Goal: Task Accomplishment & Management: Use online tool/utility

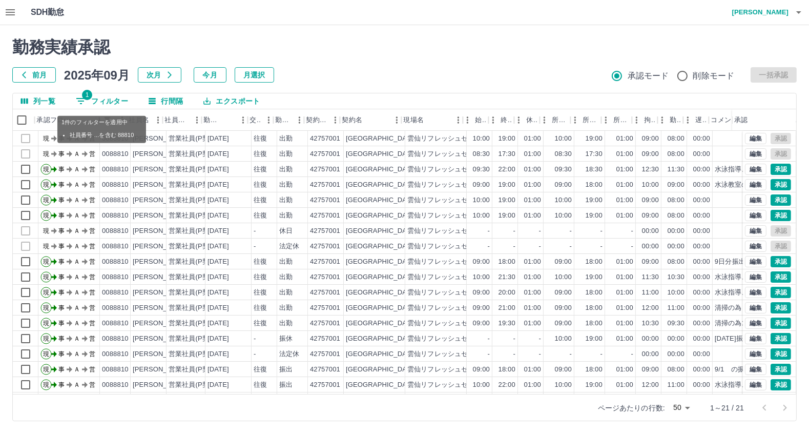
scroll to position [0, 4]
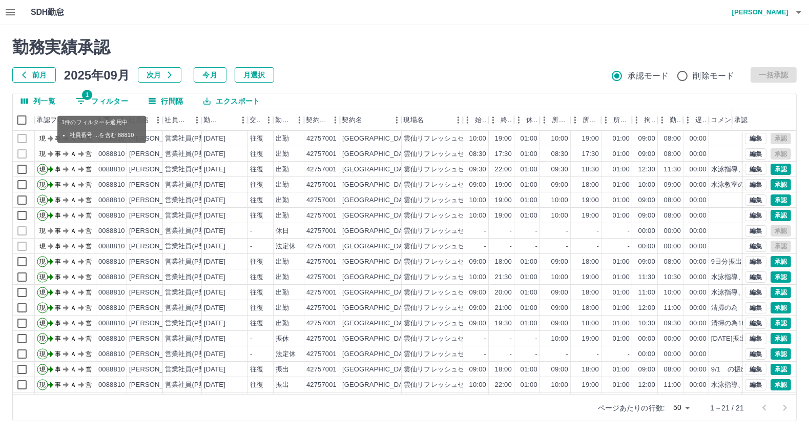
click at [111, 98] on button "1 フィルター" at bounding box center [102, 100] width 69 height 15
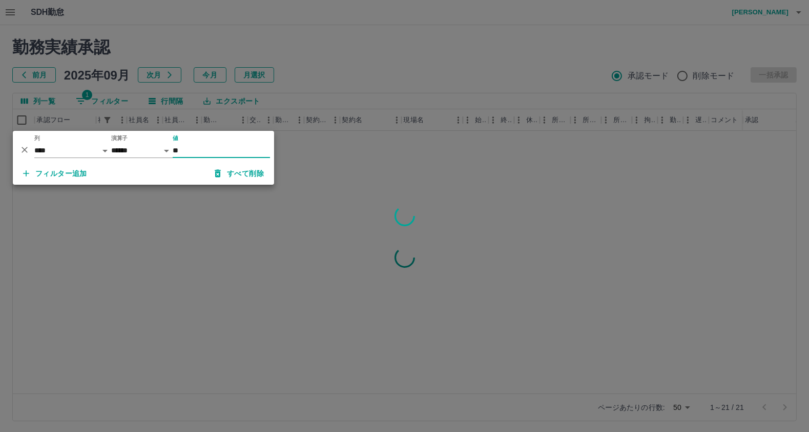
type input "*"
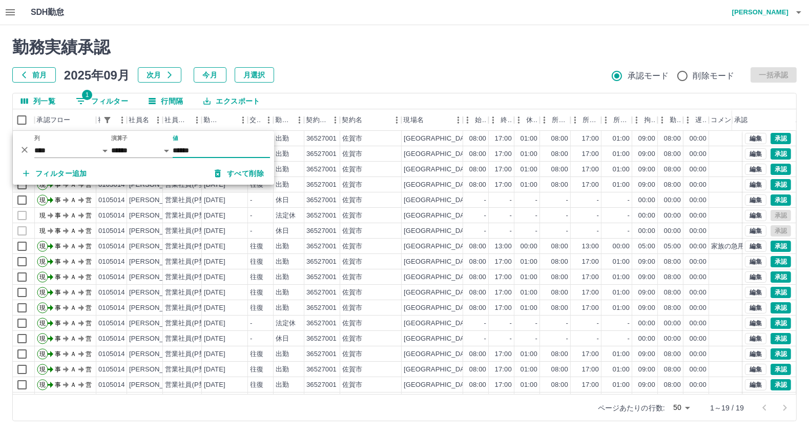
type input "******"
click at [239, 101] on button "エクスポート" at bounding box center [231, 100] width 73 height 15
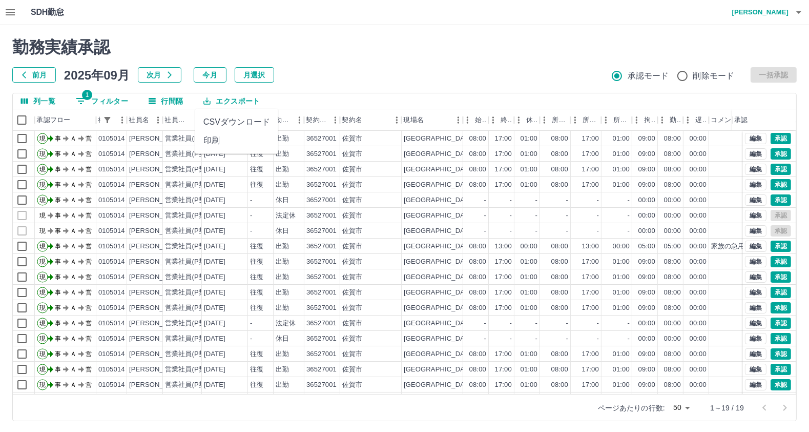
click at [236, 119] on li "CSVダウンロード" at bounding box center [236, 122] width 83 height 18
click at [105, 99] on button "1 フィルター" at bounding box center [102, 100] width 69 height 15
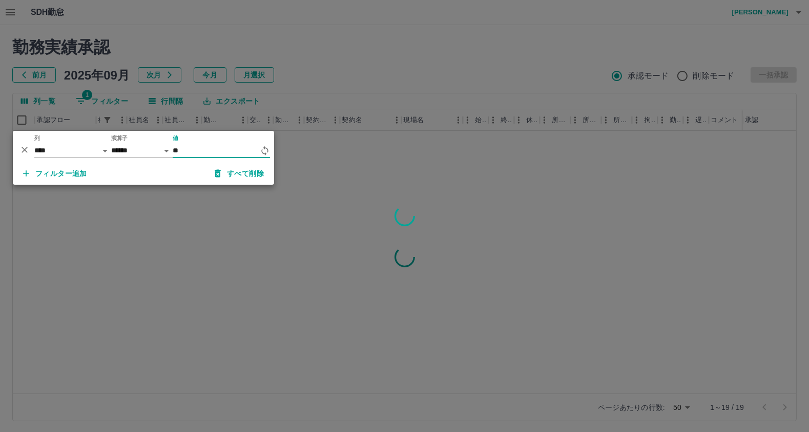
type input "*"
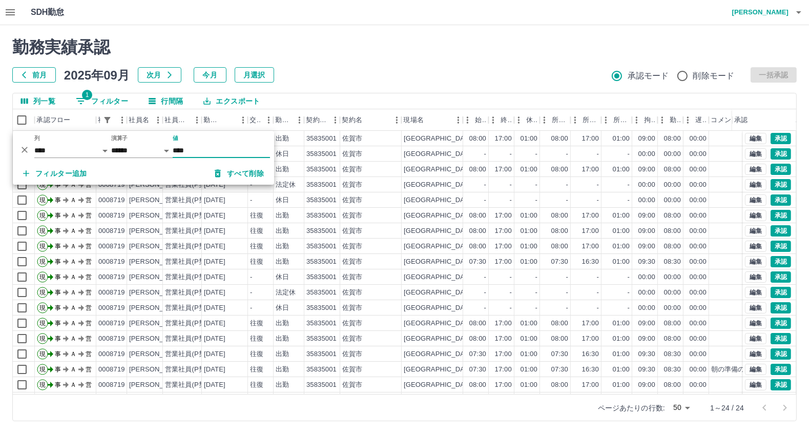
type input "****"
click at [425, 23] on div "SDH勤怠 [PERSON_NAME]" at bounding box center [404, 12] width 809 height 25
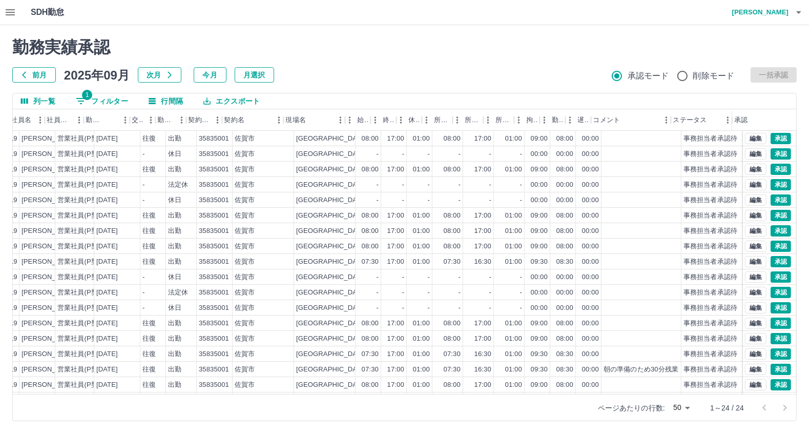
scroll to position [0, 121]
drag, startPoint x: 674, startPoint y: 126, endPoint x: 801, endPoint y: 179, distance: 137.6
click at [762, 137] on div "承認フロー 社員番号 社員名 社員区分 勤務日 交通費 勤務区分 契約コード 契約名 現場名 始業 終業 休憩 所定開始 所定終業 所定休憩 拘束 勤務 遅刻…" at bounding box center [405, 251] width 784 height 284
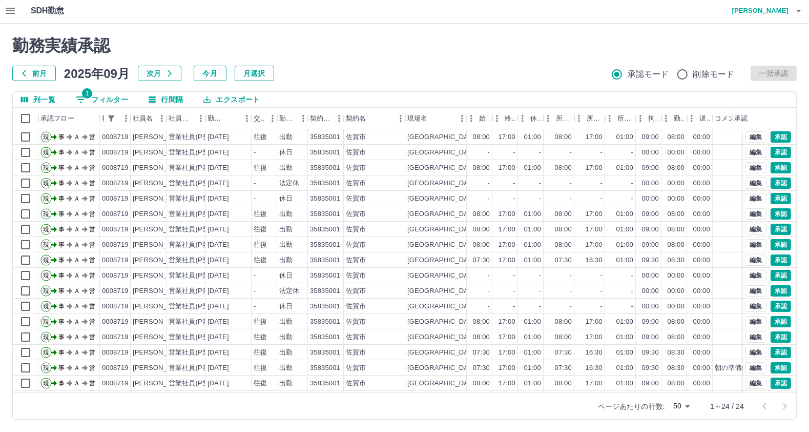
scroll to position [0, 0]
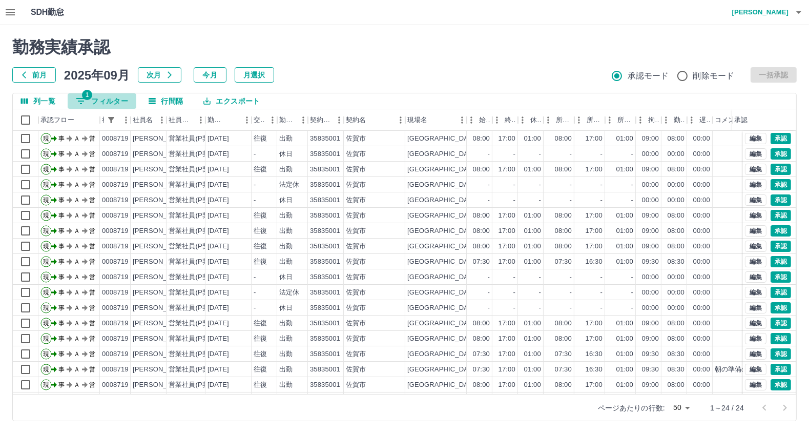
click at [104, 98] on button "1 フィルター" at bounding box center [102, 100] width 69 height 15
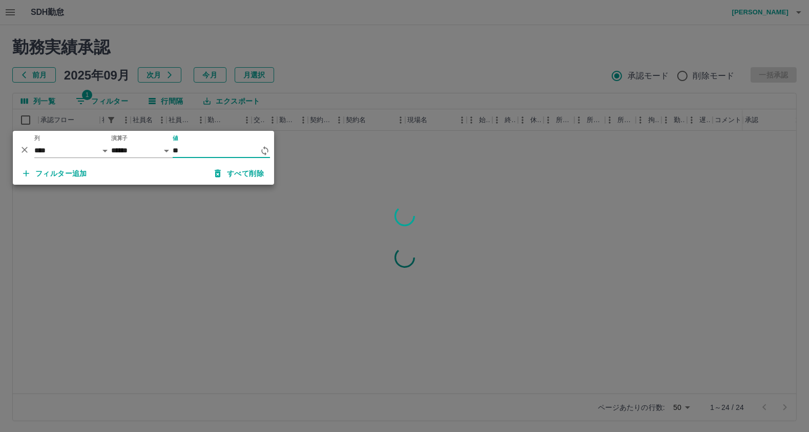
type input "*"
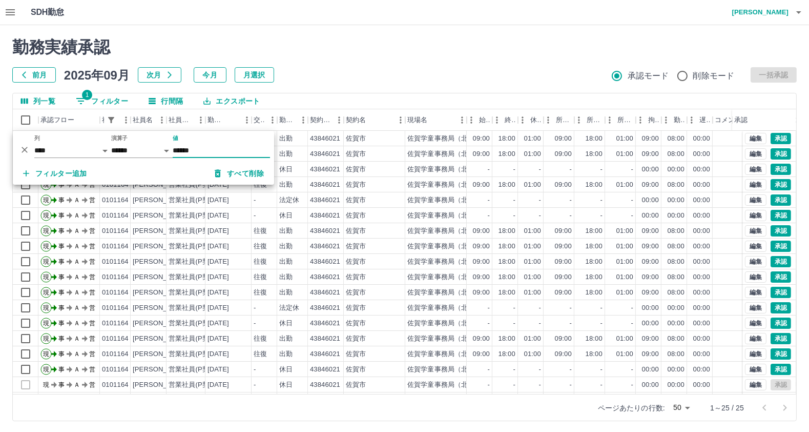
type input "******"
click at [452, 45] on h2 "勤務実績承認" at bounding box center [404, 46] width 785 height 19
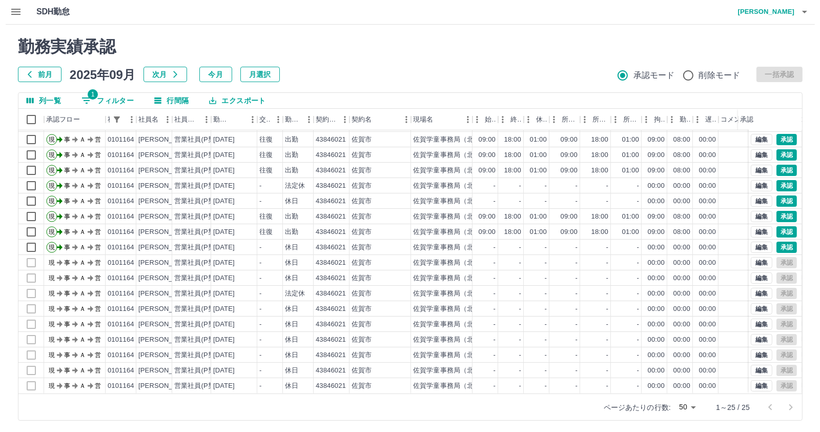
scroll to position [2, 0]
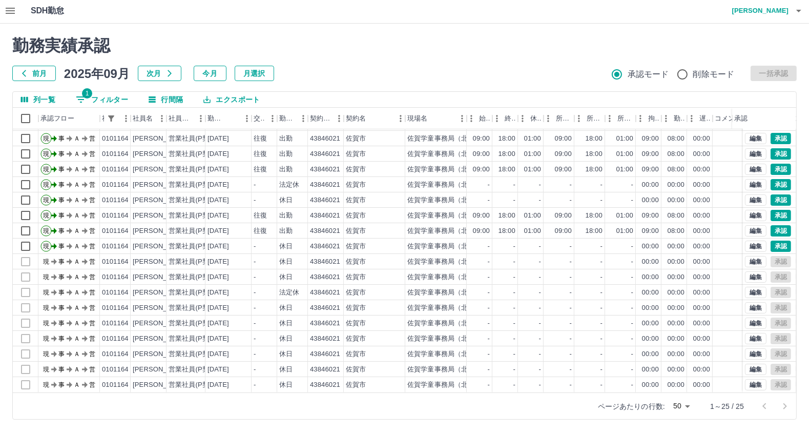
click at [9, 12] on icon "button" at bounding box center [10, 11] width 12 height 12
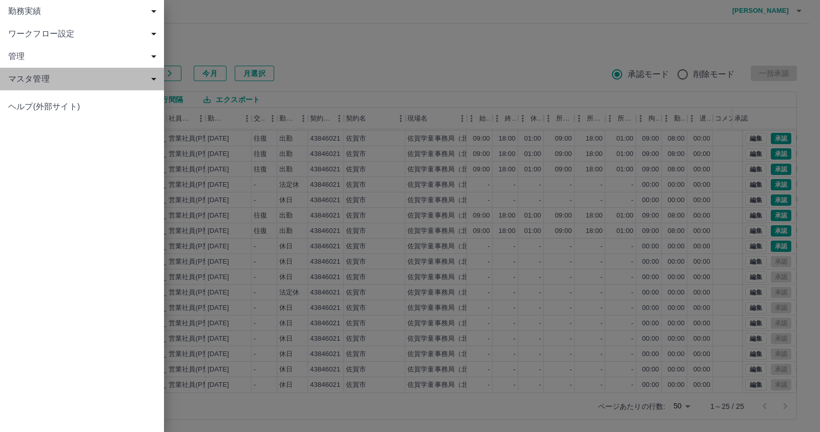
click at [36, 76] on span "マスタ管理" at bounding box center [84, 79] width 152 height 12
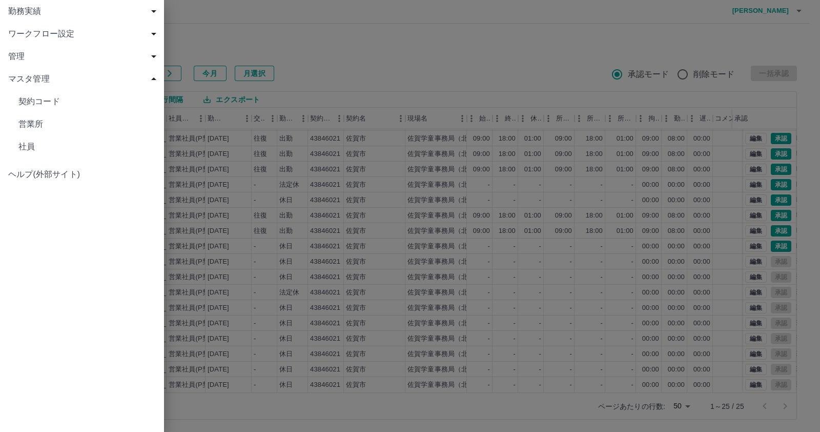
click at [38, 151] on span "社員" at bounding box center [86, 146] width 137 height 12
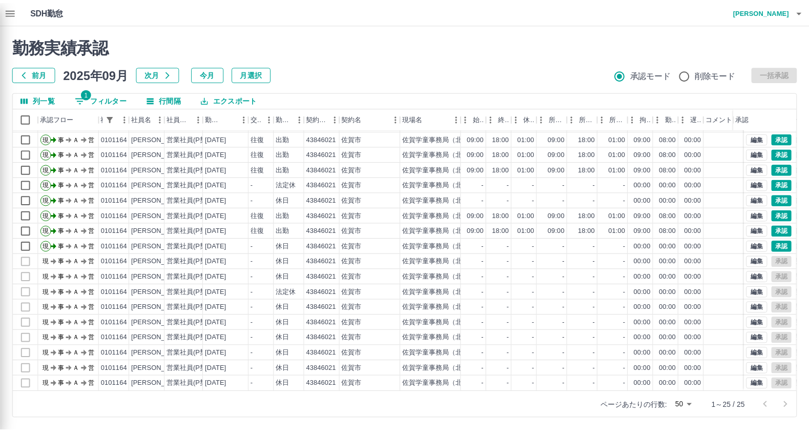
scroll to position [0, 0]
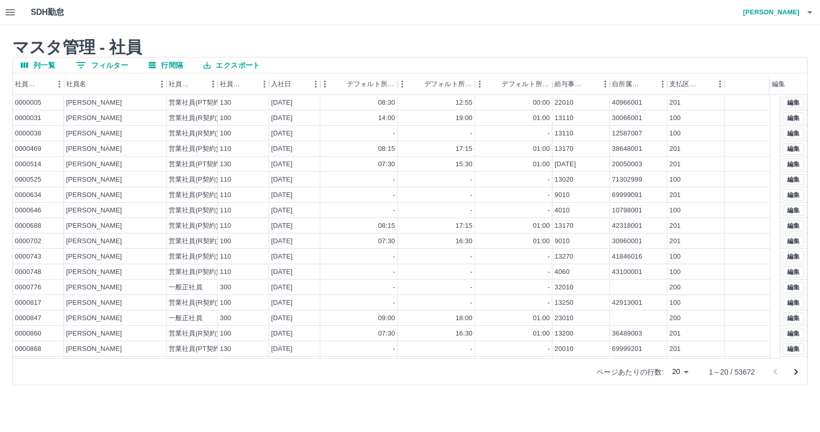
click at [110, 63] on button "0 フィルター" at bounding box center [102, 64] width 69 height 15
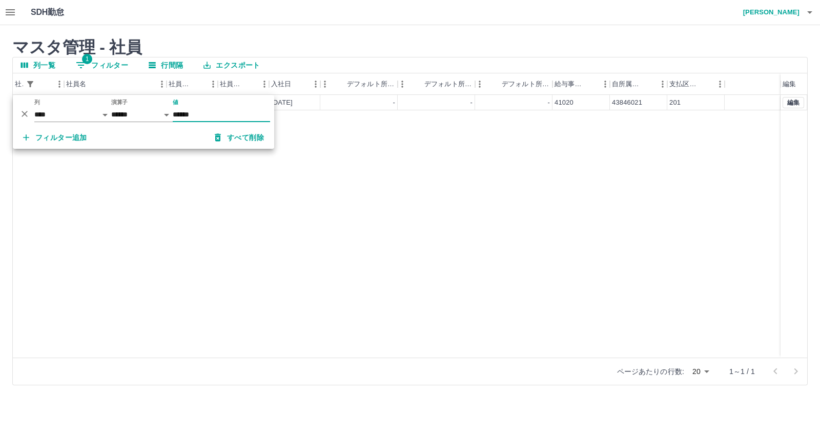
type input "******"
click at [258, 247] on div "0101164 [PERSON_NAME] 営業社員(P契約) 110 [DATE] - - - [CREDIT_CARD_NUMBER] 編集" at bounding box center [410, 226] width 795 height 262
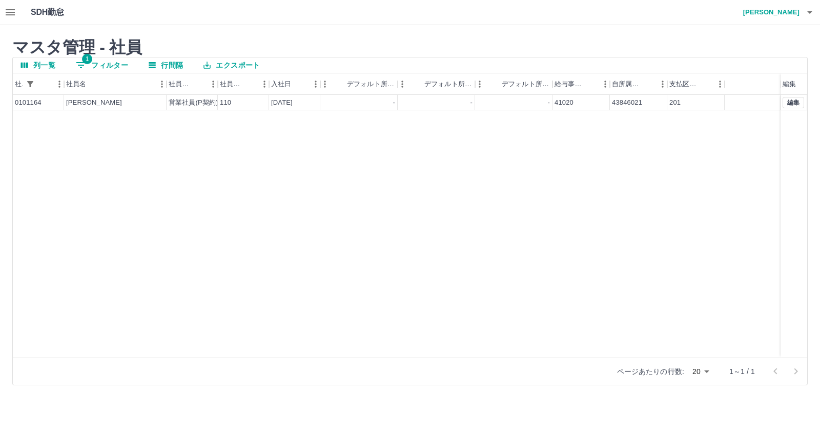
click at [11, 16] on icon "button" at bounding box center [10, 12] width 12 height 12
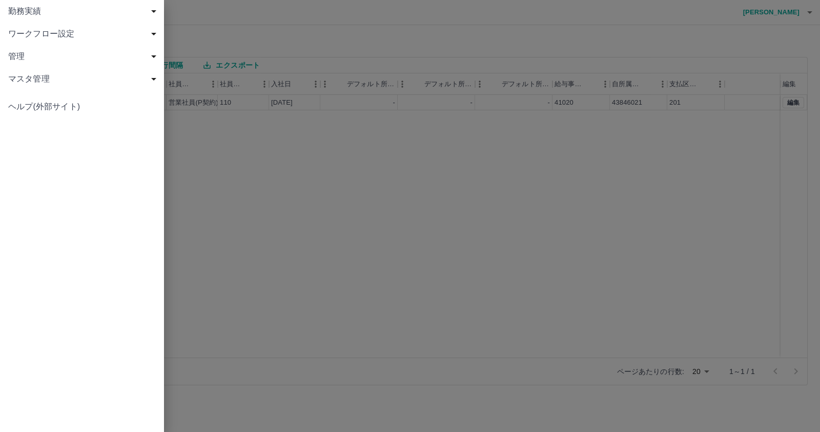
click at [59, 11] on span "勤務実績" at bounding box center [84, 11] width 152 height 12
click at [64, 34] on span "申請一覧" at bounding box center [86, 34] width 137 height 12
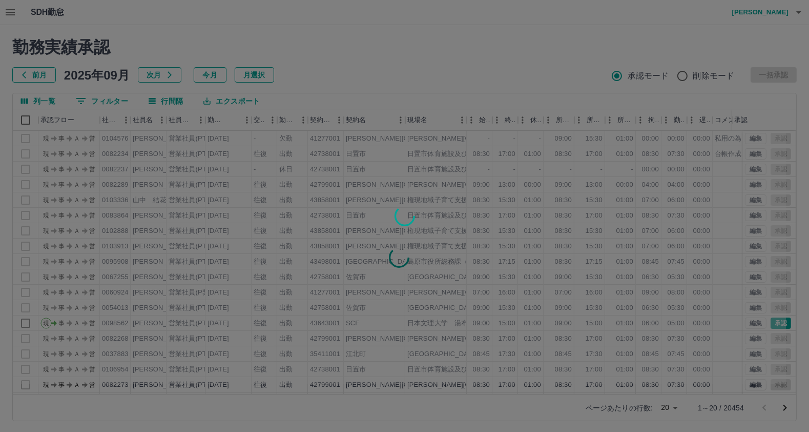
click at [116, 101] on div at bounding box center [404, 216] width 809 height 432
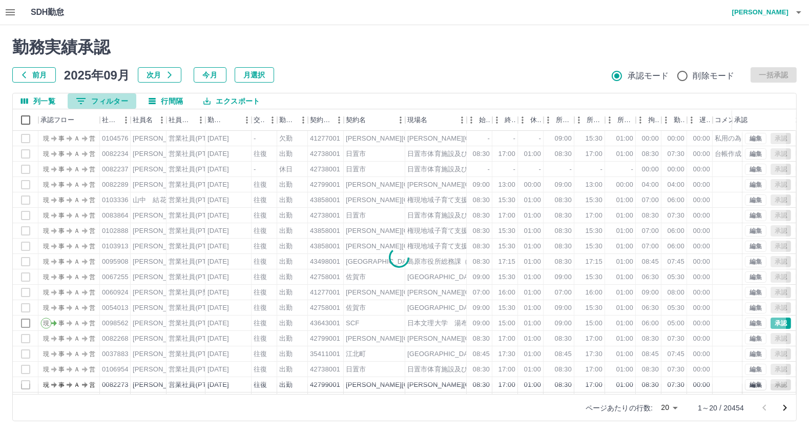
click at [116, 101] on button "0 フィルター" at bounding box center [102, 100] width 69 height 15
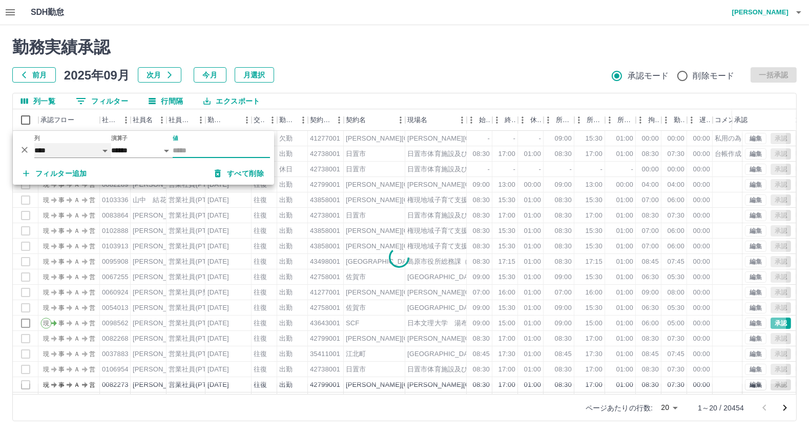
drag, startPoint x: 65, startPoint y: 144, endPoint x: 67, endPoint y: 154, distance: 10.5
click at [66, 144] on select "**** *** **** *** *** **** ***** *** *** ** ** ** **** **** **** ** ** *** ****…" at bounding box center [72, 150] width 77 height 15
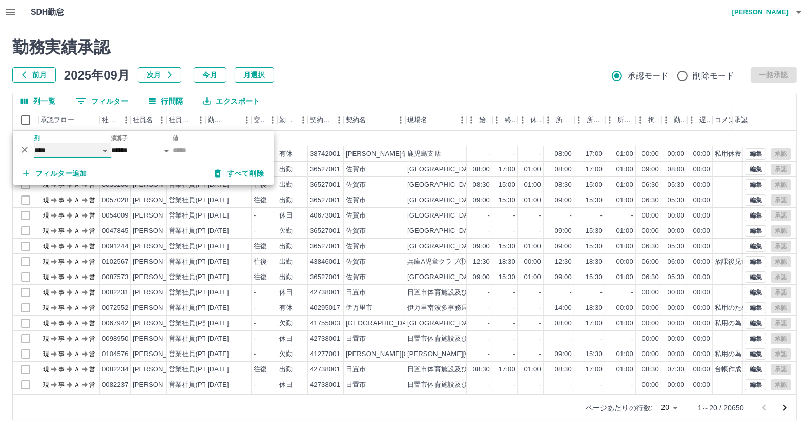
scroll to position [55, 0]
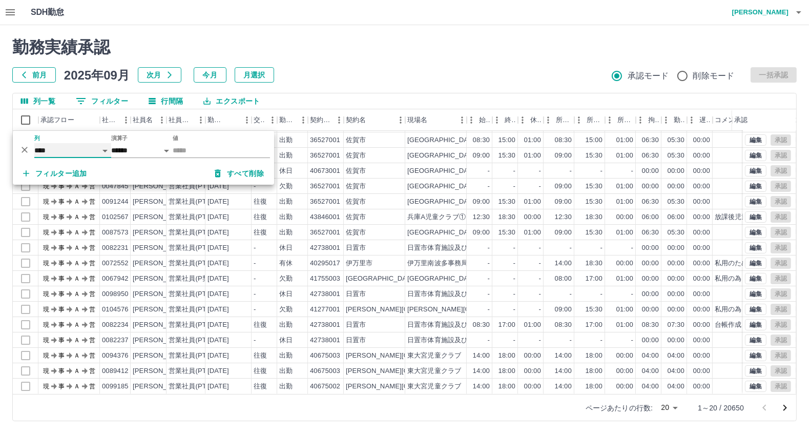
click at [60, 148] on select "**** *** **** *** *** **** ***** *** *** ** ** ** **** **** **** ** ** *** ****…" at bounding box center [72, 150] width 77 height 15
click at [34, 143] on select "**** *** **** *** *** **** ***** *** *** ** ** ** **** **** **** ** ** *** ****…" at bounding box center [72, 150] width 77 height 15
select select "**********"
select select "*****"
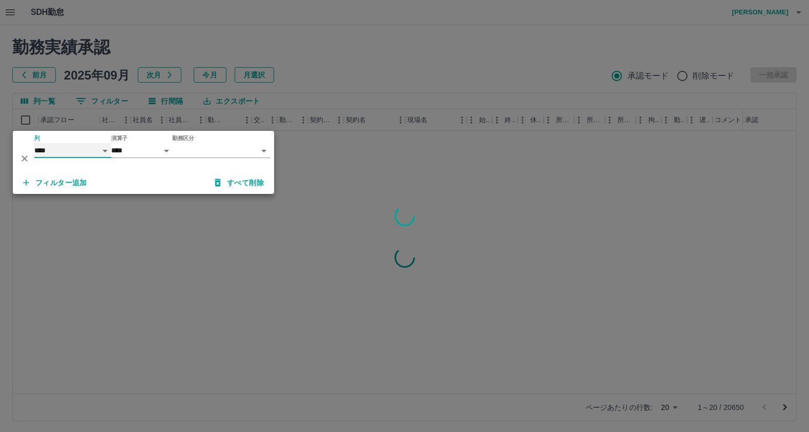
scroll to position [0, 0]
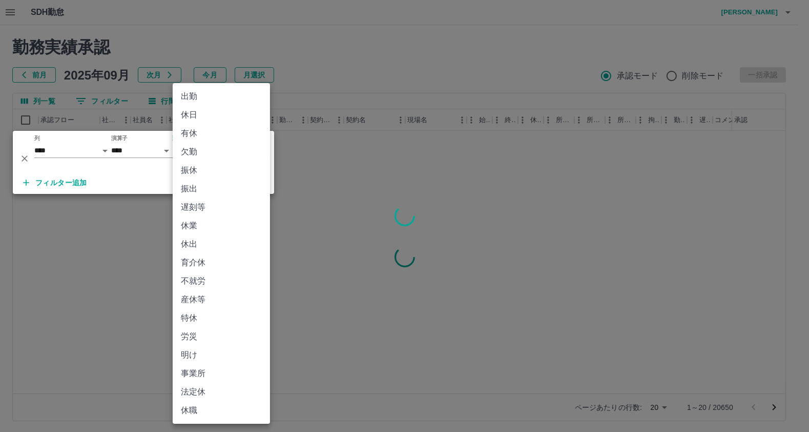
click at [198, 150] on body "SDH勤怠 [PERSON_NAME] 勤務実績承認 前月 [DATE] 次月 今月 月選択 承認モード 削除モード 一括承認 列一覧 0 フィルター 行間隔…" at bounding box center [404, 216] width 809 height 433
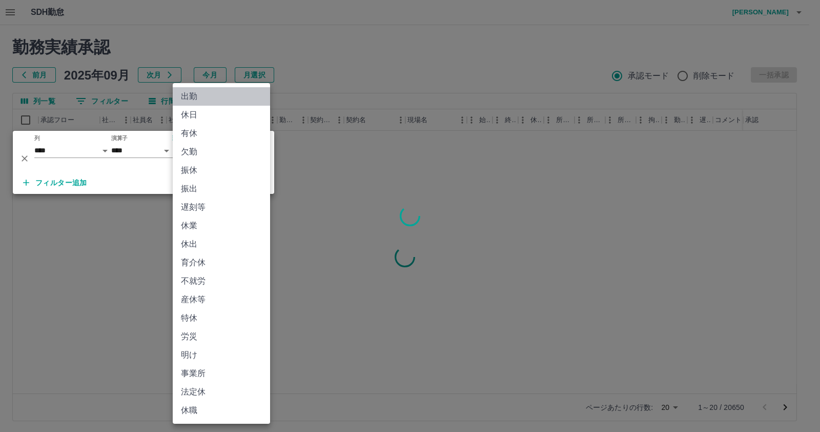
click at [208, 100] on li "出勤" at bounding box center [221, 96] width 97 height 18
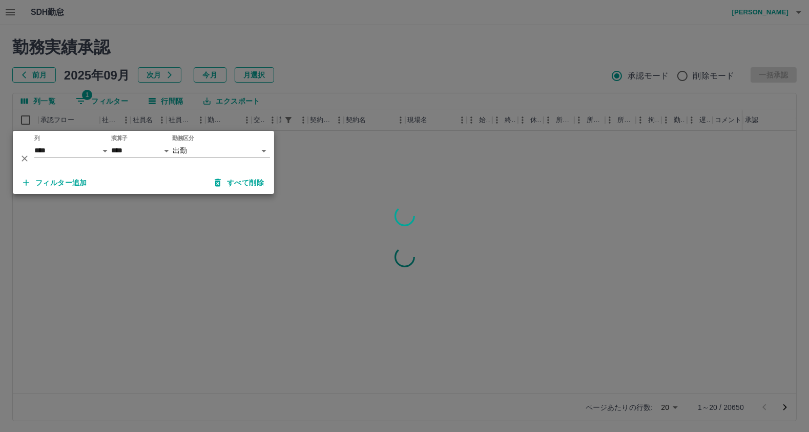
click at [67, 177] on button "フィルター追加" at bounding box center [55, 182] width 80 height 18
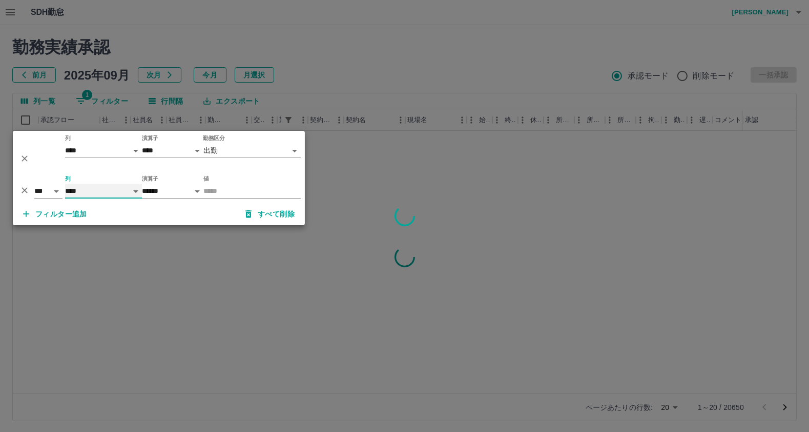
click at [106, 193] on select "**** *** **** *** *** **** ***** *** *** ** ** ** **** **** **** ** ** *** ****…" at bounding box center [103, 191] width 77 height 15
click at [65, 184] on select "**** *** **** *** *** **** ***** *** *** ** ** ** **** **** **** ** ** *** ****…" at bounding box center [103, 191] width 77 height 15
select select "**********"
click at [222, 189] on input "値" at bounding box center [251, 191] width 97 height 15
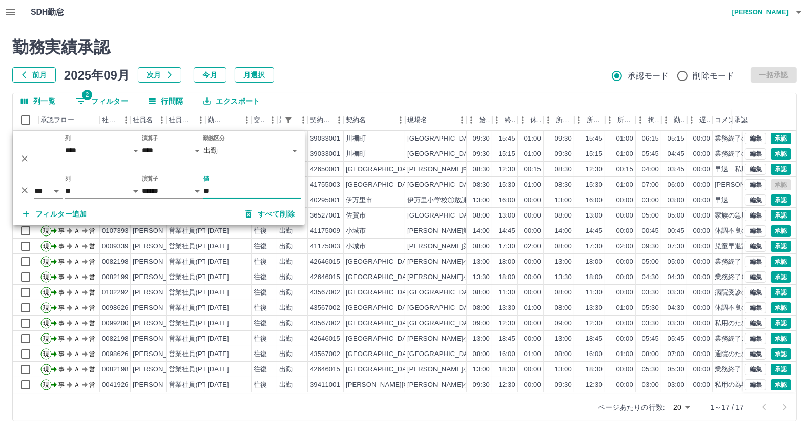
type input "**"
click at [440, 49] on h2 "勤務実績承認" at bounding box center [404, 46] width 785 height 19
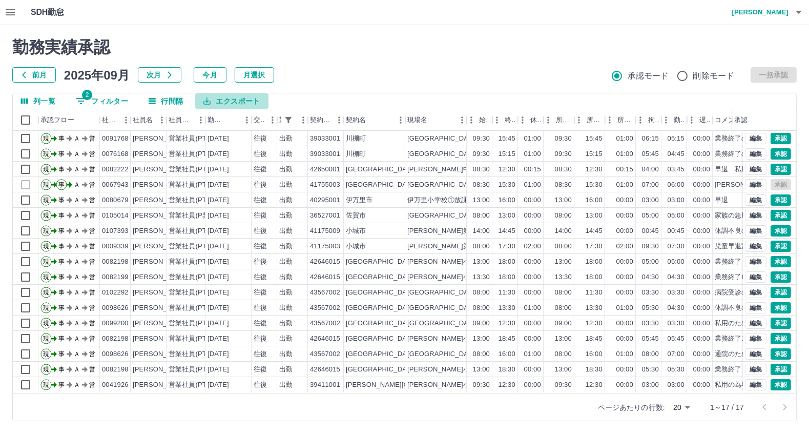
click at [247, 101] on button "エクスポート" at bounding box center [231, 100] width 73 height 15
click at [213, 139] on li "印刷" at bounding box center [236, 140] width 83 height 18
click at [103, 101] on button "2 フィルター" at bounding box center [102, 100] width 69 height 15
select select "**********"
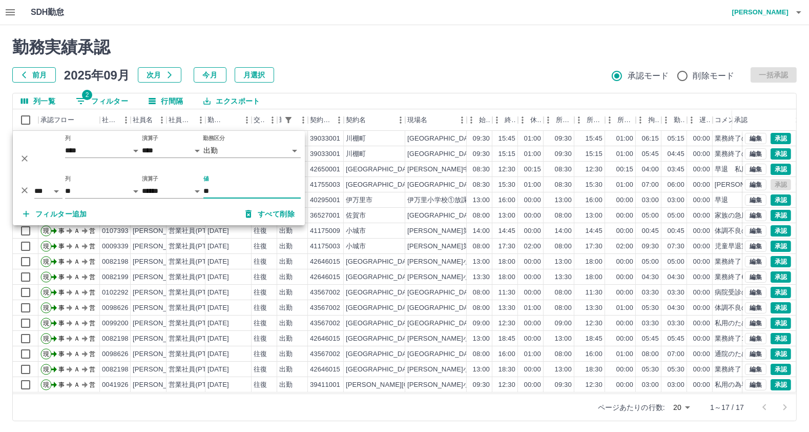
type input "*"
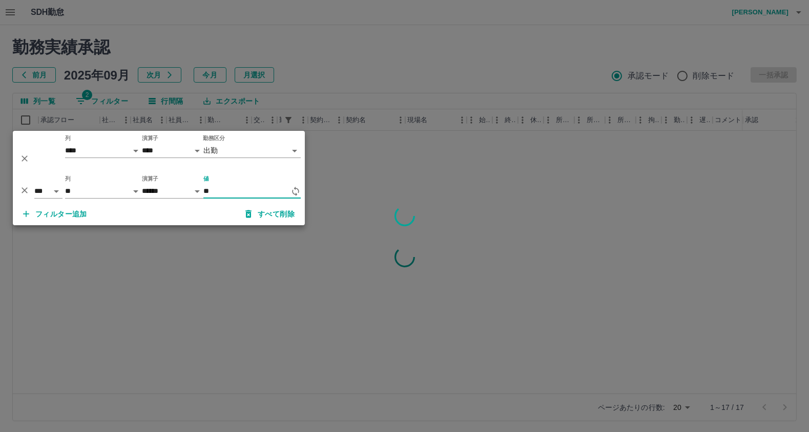
type input "*"
type input "**"
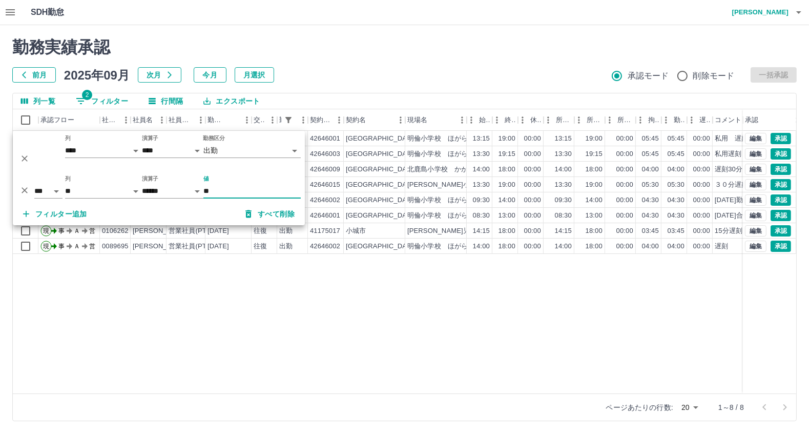
click at [338, 303] on div "現 事 Ａ 営 0082146 [PERSON_NAME] 営業社員(PT契約) [DATE] 往復 出勤 42646001 [GEOGRAPHIC_DATA…" at bounding box center [460, 262] width 895 height 262
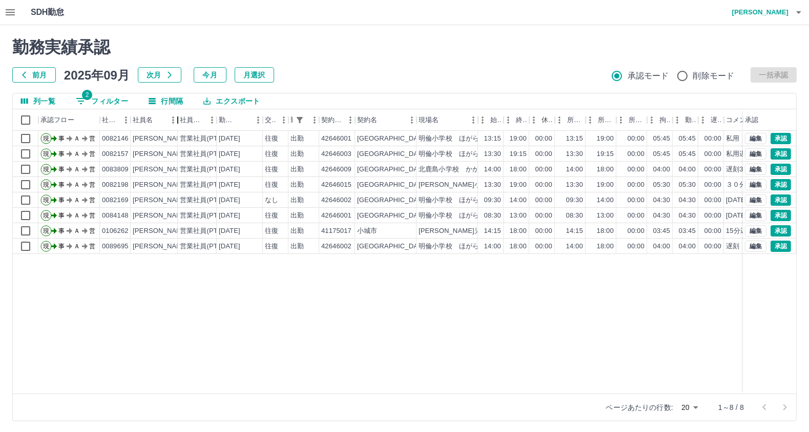
drag, startPoint x: 167, startPoint y: 119, endPoint x: 179, endPoint y: 122, distance: 12.1
click at [179, 122] on div "社員名" at bounding box center [178, 120] width 12 height 22
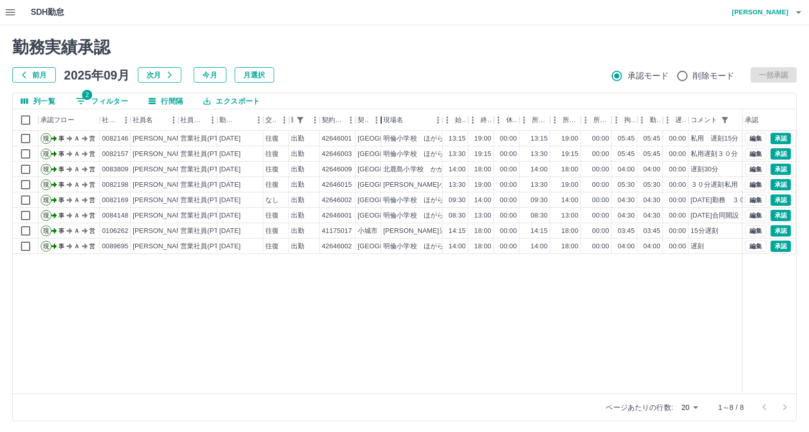
drag, startPoint x: 419, startPoint y: 123, endPoint x: 375, endPoint y: 132, distance: 45.5
click at [375, 132] on div "承認フロー 社員番号 社員名 社員区分 勤務日 交通費 勤務区分 契約コード 契約名 現場名 始業 終業 休憩 所定開始 所定終業 所定休憩 拘束 勤務 遅刻…" at bounding box center [405, 251] width 784 height 284
drag, startPoint x: 691, startPoint y: 124, endPoint x: 776, endPoint y: 131, distance: 84.3
click at [776, 131] on div "承認フロー 社員番号 社員名 社員区分 勤務日 交通費 勤務区分 契約コード 契約名 現場名 始業 終業 休憩 所定開始 所定終業 所定休憩 拘束 勤務 遅刻…" at bounding box center [405, 251] width 784 height 284
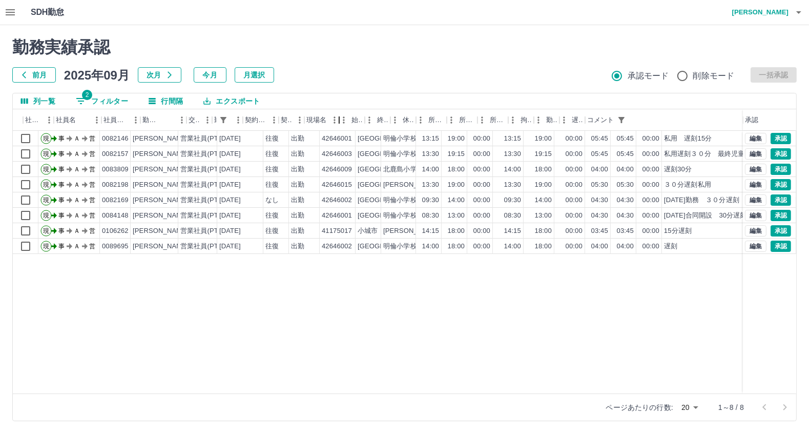
drag, startPoint x: 366, startPoint y: 126, endPoint x: 340, endPoint y: 130, distance: 26.9
click at [340, 130] on div "現場名" at bounding box center [339, 120] width 12 height 22
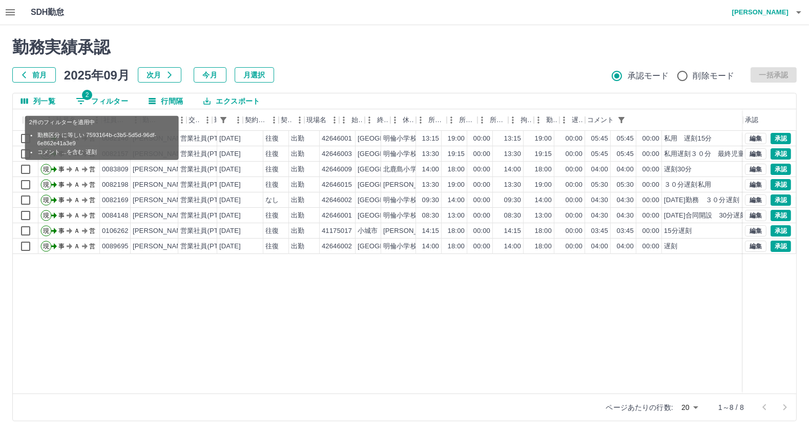
click at [104, 99] on button "2 フィルター" at bounding box center [102, 100] width 69 height 15
select select "**********"
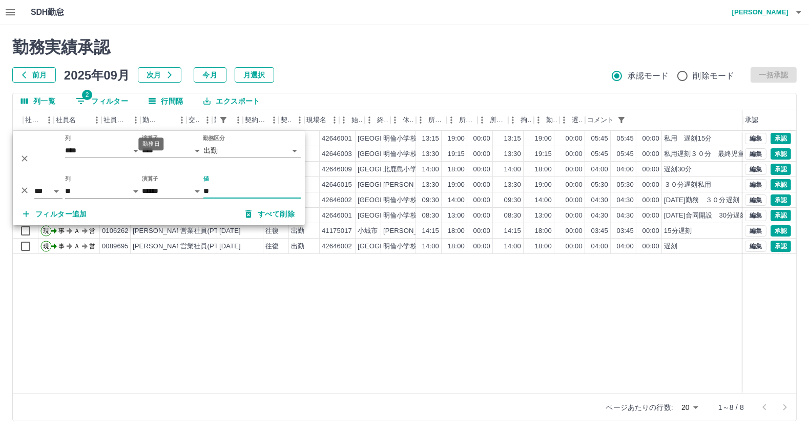
type input "*"
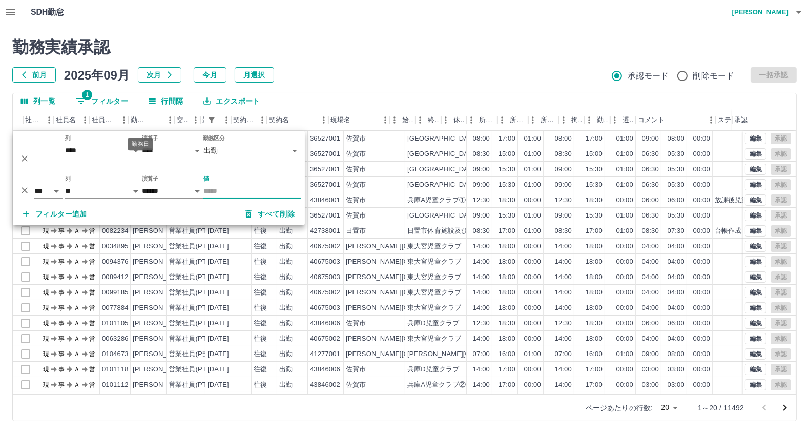
type input "*"
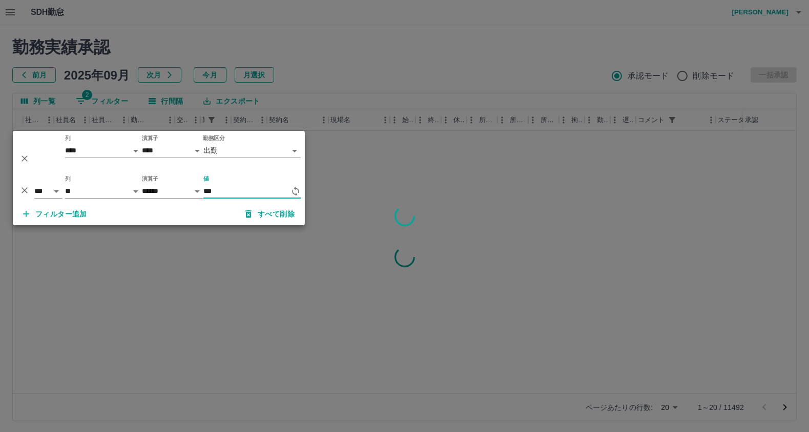
type input "**"
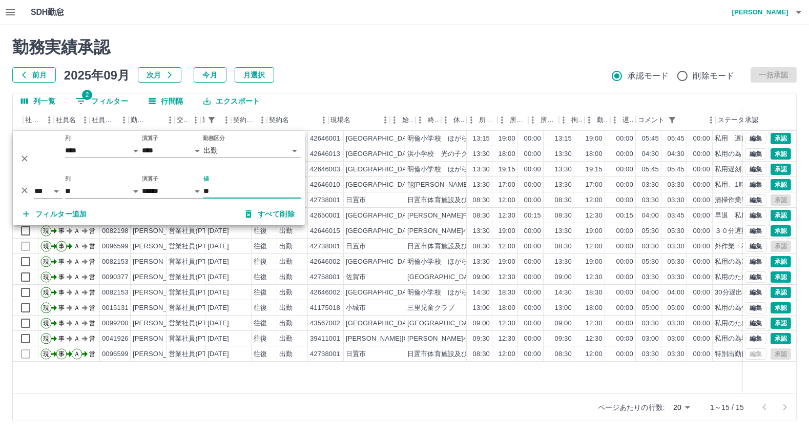
click at [468, 66] on div "勤務実績承認 前月 2025年09月 次月 今月 月選択 承認モード 削除モード 一括承認" at bounding box center [404, 59] width 785 height 45
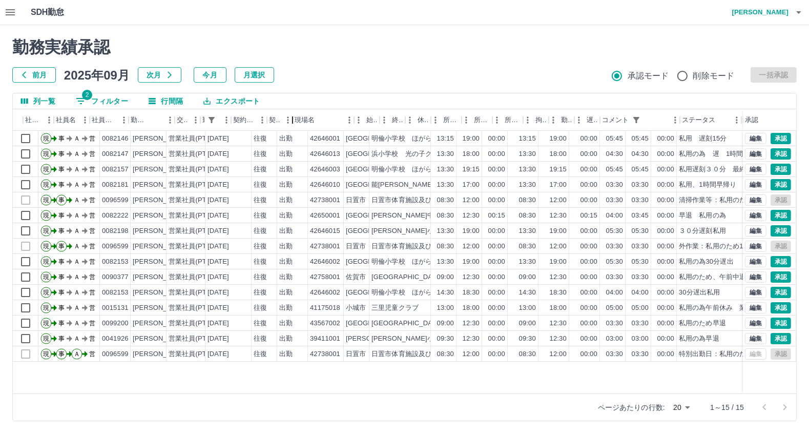
drag, startPoint x: 325, startPoint y: 116, endPoint x: 288, endPoint y: 119, distance: 37.5
click at [288, 119] on div "契約名" at bounding box center [293, 120] width 12 height 22
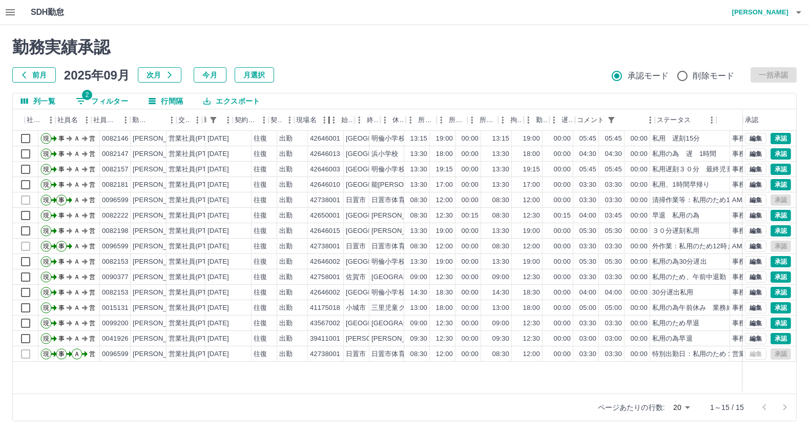
drag, startPoint x: 353, startPoint y: 123, endPoint x: 328, endPoint y: 125, distance: 24.7
click at [328, 125] on div "現場名" at bounding box center [329, 120] width 12 height 22
drag, startPoint x: 718, startPoint y: 124, endPoint x: 820, endPoint y: 132, distance: 102.3
click at [809, 129] on html "SDH勤怠 [PERSON_NAME] 勤務実績承認 前月 [DATE] 次月 今月 月選択 承認モード 削除モード 一括承認 列一覧 2 フィルター 行間隔…" at bounding box center [404, 216] width 809 height 433
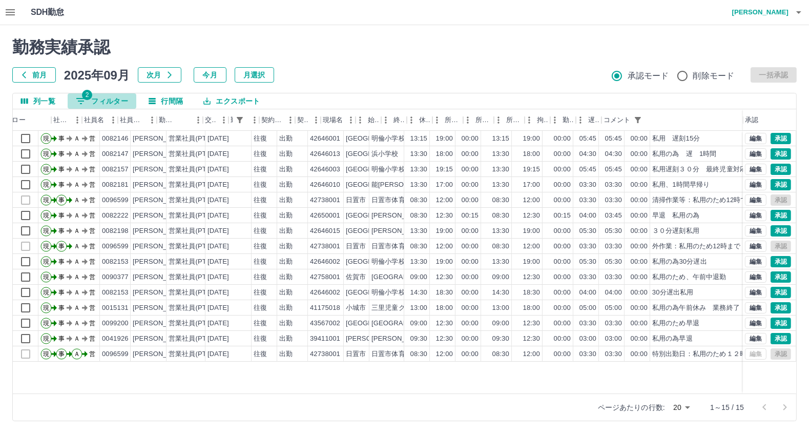
click at [100, 101] on button "2 フィルター" at bounding box center [102, 100] width 69 height 15
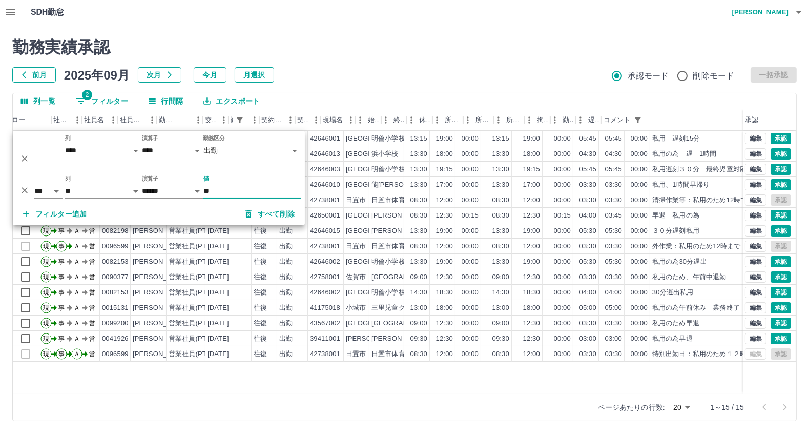
click at [26, 191] on icon "削除" at bounding box center [24, 190] width 10 height 10
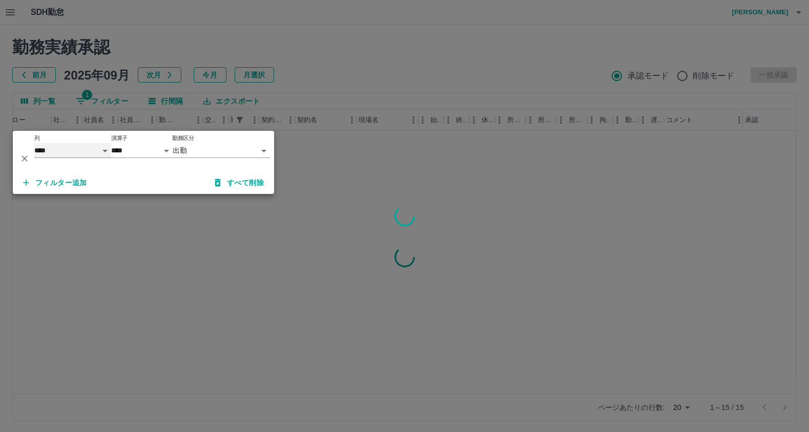
click at [73, 154] on select "**** *** **** *** *** **** ***** *** *** ** ** ** **** **** **** ** ** *** ****…" at bounding box center [72, 150] width 77 height 15
click at [34, 143] on select "**** *** **** *** *** **** ***** *** *** ** ** ** **** **** **** ** ** *** ****…" at bounding box center [72, 150] width 77 height 15
select select "**********"
select select "********"
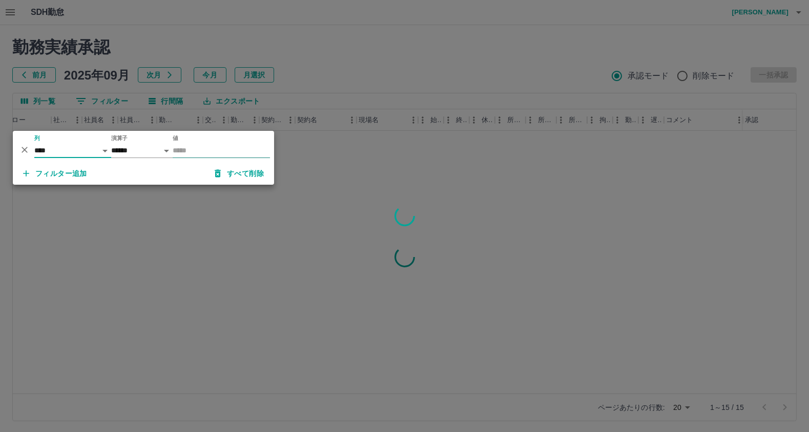
click at [194, 150] on input "値" at bounding box center [221, 150] width 97 height 15
type input "*****"
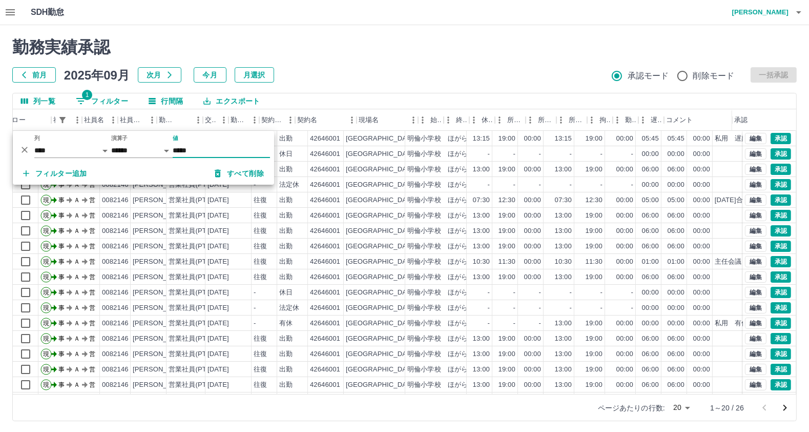
click at [412, 57] on div "勤務実績承認 前月 2025年09月 次月 今月 月選択 承認モード 削除モード 一括承認" at bounding box center [404, 59] width 785 height 45
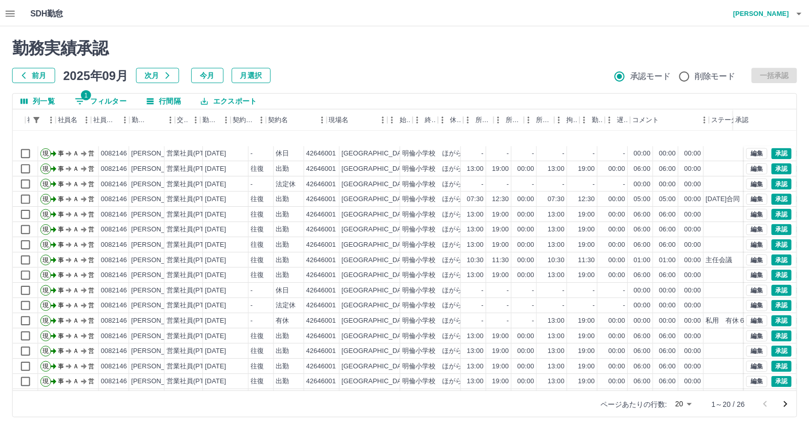
scroll to position [55, 74]
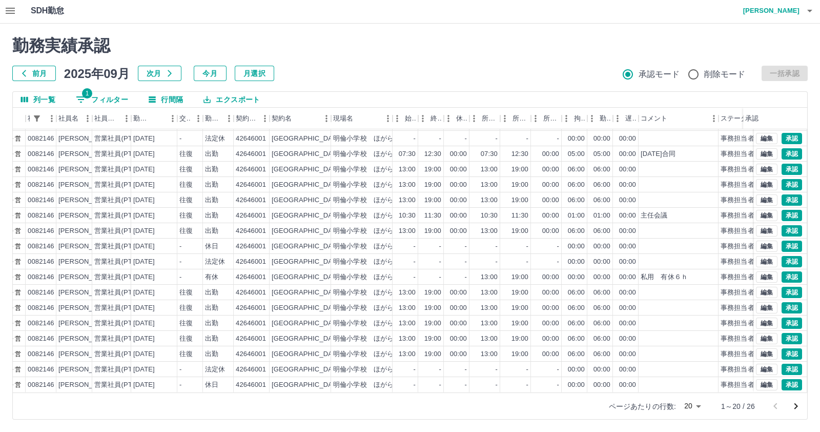
click at [689, 409] on body "SDH勤怠 [PERSON_NAME] 勤務実績承認 前月 [DATE] 次月 今月 月選択 承認モード 削除モード 一括承認 列一覧 1 フィルター 行間隔…" at bounding box center [410, 214] width 820 height 433
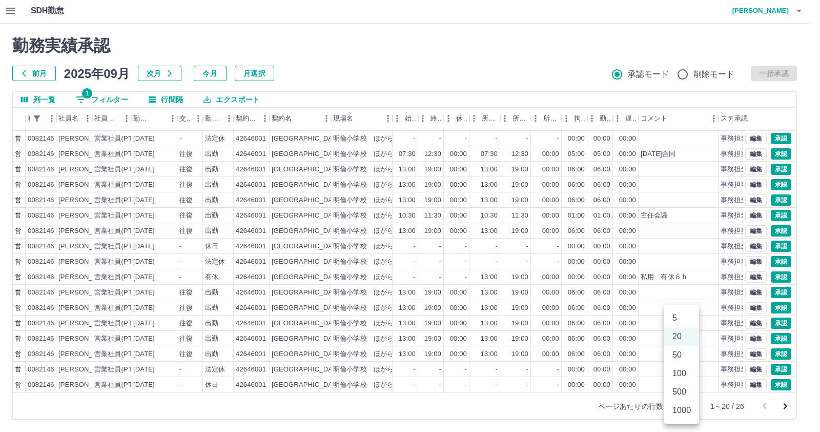
click at [679, 350] on li "50" at bounding box center [681, 354] width 35 height 18
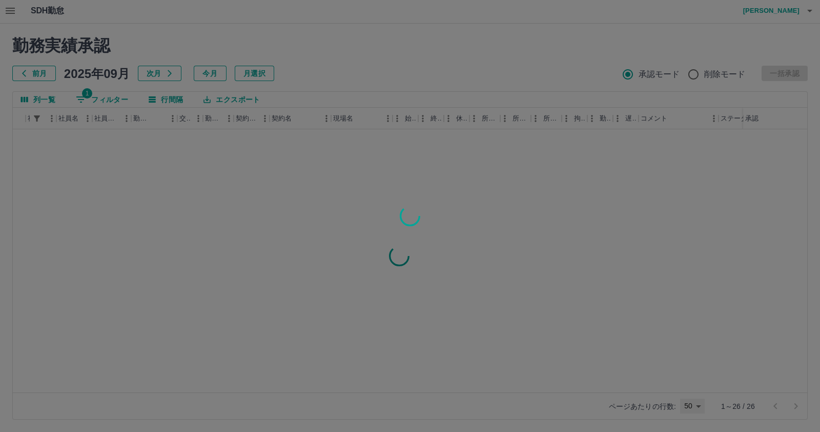
type input "**"
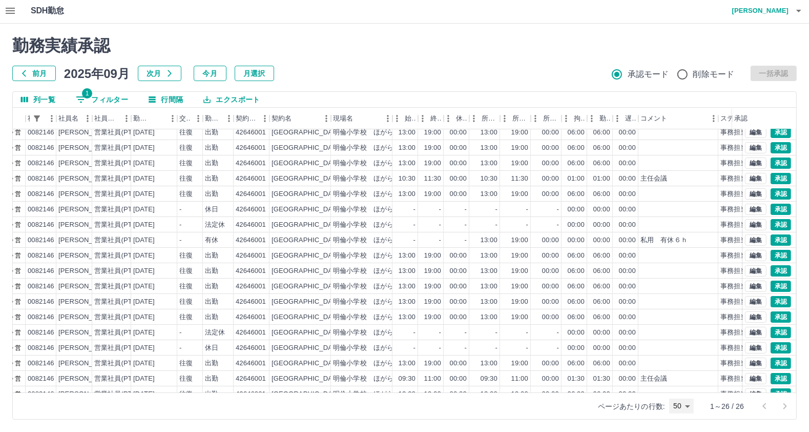
scroll to position [128, 74]
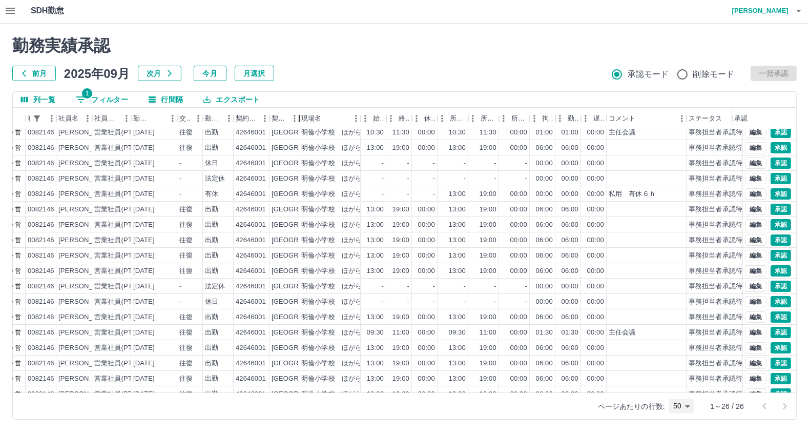
drag, startPoint x: 334, startPoint y: 119, endPoint x: 294, endPoint y: 121, distance: 40.5
click at [297, 121] on div "契約名" at bounding box center [299, 119] width 12 height 22
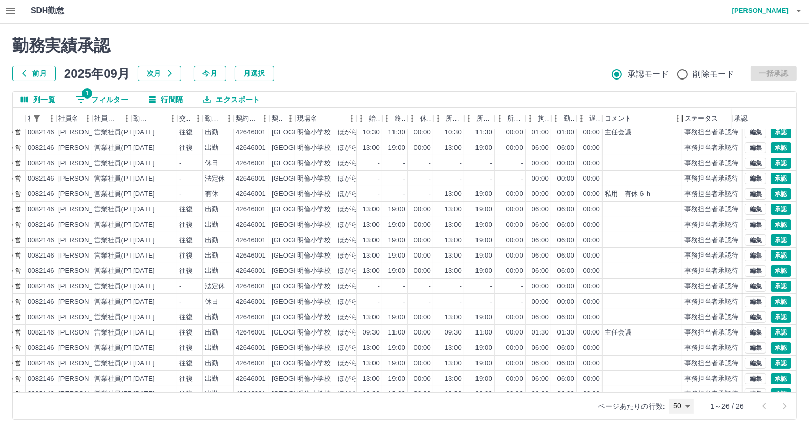
drag, startPoint x: 685, startPoint y: 121, endPoint x: 799, endPoint y: 195, distance: 135.4
click at [809, 142] on html "SDH勤怠 [PERSON_NAME] 勤務実績承認 前月 [DATE] 次月 今月 月選択 承認モード 削除モード 一括承認 列一覧 1 フィルター 行間隔…" at bounding box center [404, 214] width 809 height 433
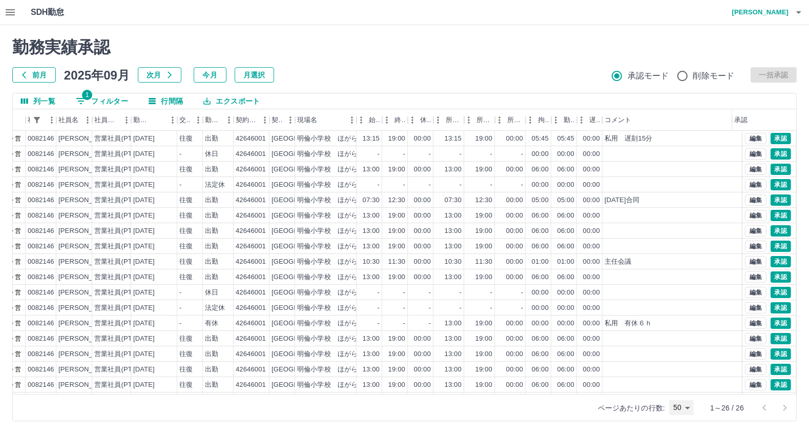
scroll to position [0, 0]
click at [229, 103] on button "エクスポート" at bounding box center [231, 100] width 73 height 15
click at [232, 123] on li "CSVダウンロード" at bounding box center [236, 122] width 83 height 18
click at [111, 100] on button "1 フィルター" at bounding box center [102, 100] width 69 height 15
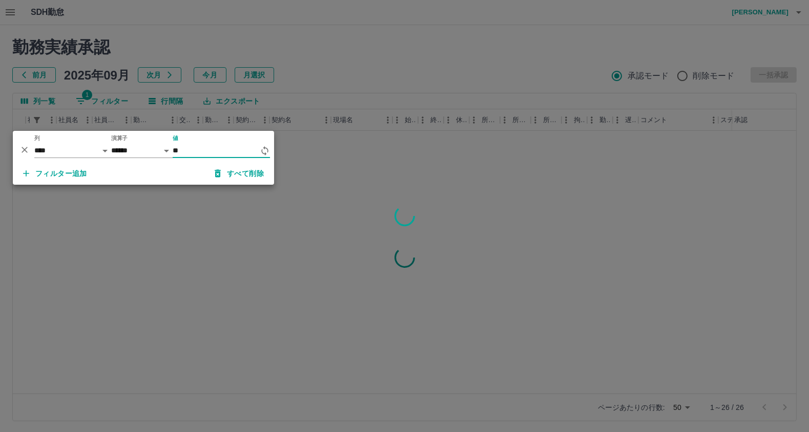
type input "*"
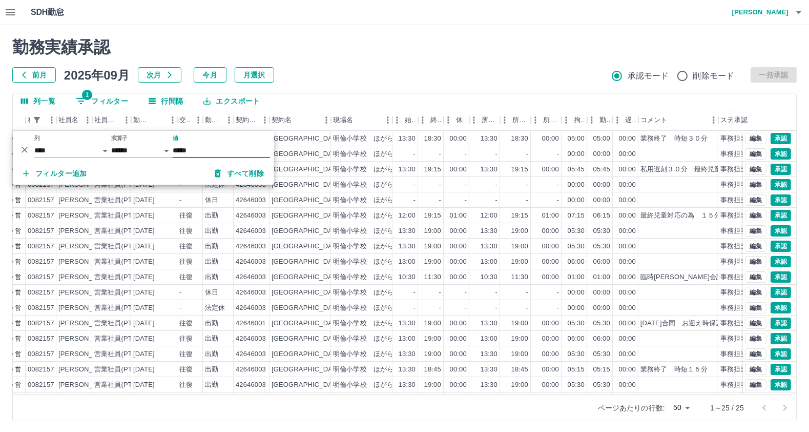
type input "*****"
click at [444, 70] on div "前月 2025年09月 次月 今月 月選択 承認モード 削除モード 一括承認" at bounding box center [404, 74] width 785 height 15
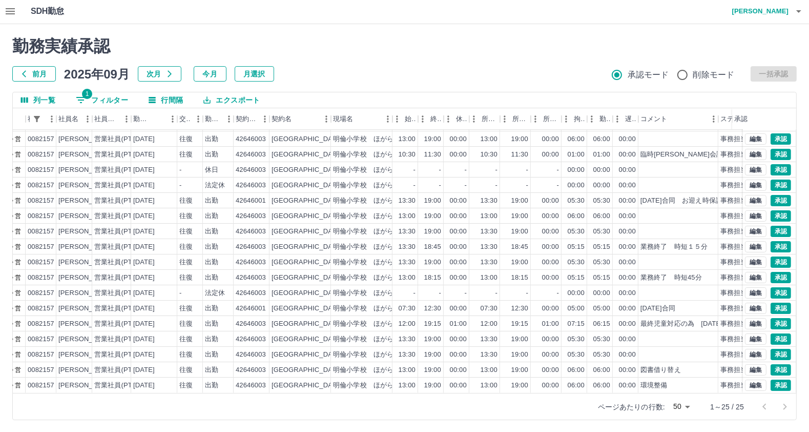
scroll to position [2, 0]
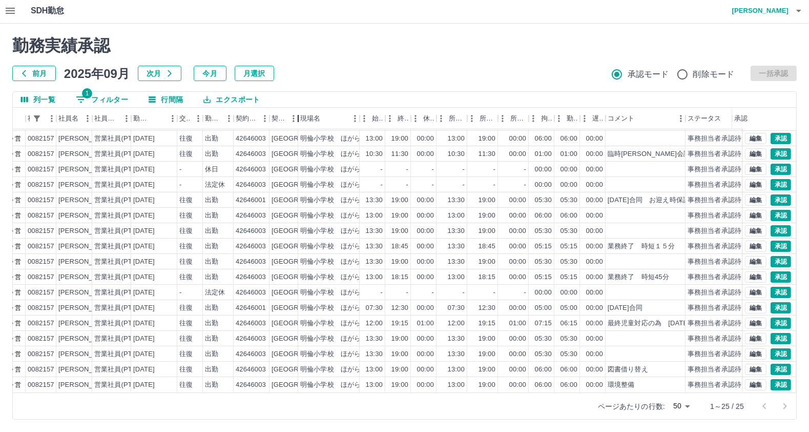
drag, startPoint x: 331, startPoint y: 119, endPoint x: 297, endPoint y: 120, distance: 33.9
click at [297, 120] on div "契約名" at bounding box center [298, 119] width 12 height 22
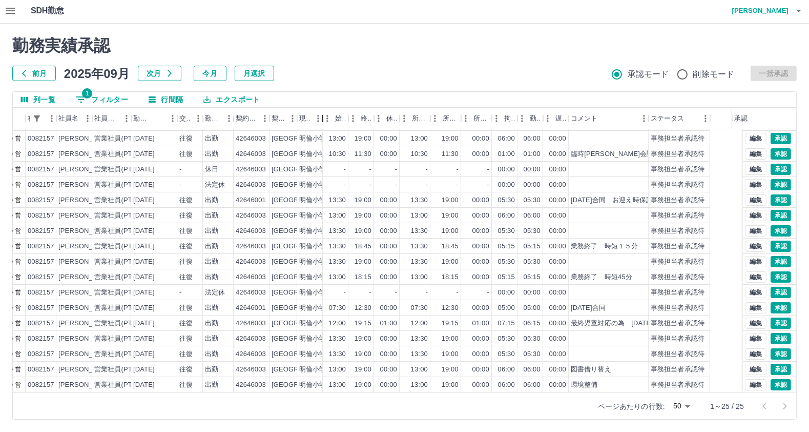
drag, startPoint x: 357, startPoint y: 114, endPoint x: 318, endPoint y: 135, distance: 44.5
click at [318, 135] on div "承認フロー 社員番号 社員名 社員区分 勤務日 交通費 勤務区分 契約コード 契約名 現場名 始業 終業 休憩 所定開始 所定終業 所定休憩 拘束 勤務 遅刻…" at bounding box center [405, 250] width 784 height 284
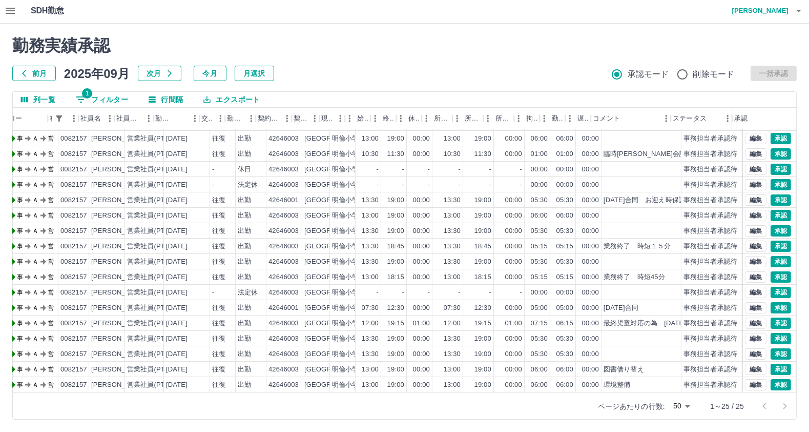
scroll to position [132, 52]
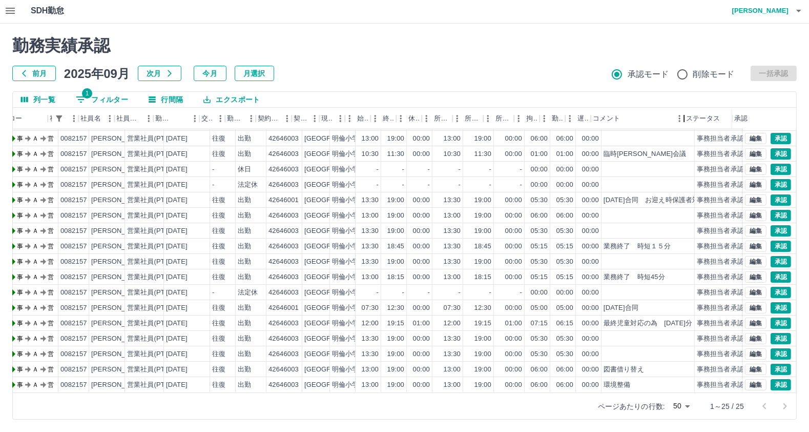
drag, startPoint x: 668, startPoint y: 117, endPoint x: 820, endPoint y: 125, distance: 151.4
click at [809, 114] on html "SDH勤怠 [PERSON_NAME] 勤務実績承認 前月 [DATE] 次月 今月 月選択 承認モード 削除モード 一括承認 列一覧 1 フィルター 行間隔…" at bounding box center [404, 214] width 809 height 433
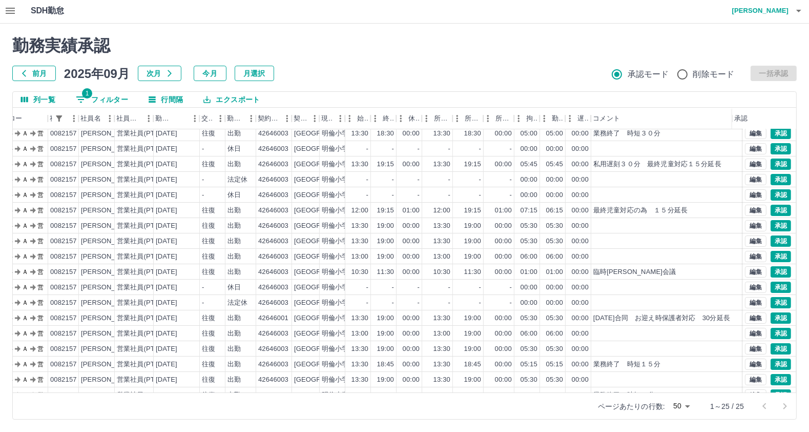
scroll to position [0, 52]
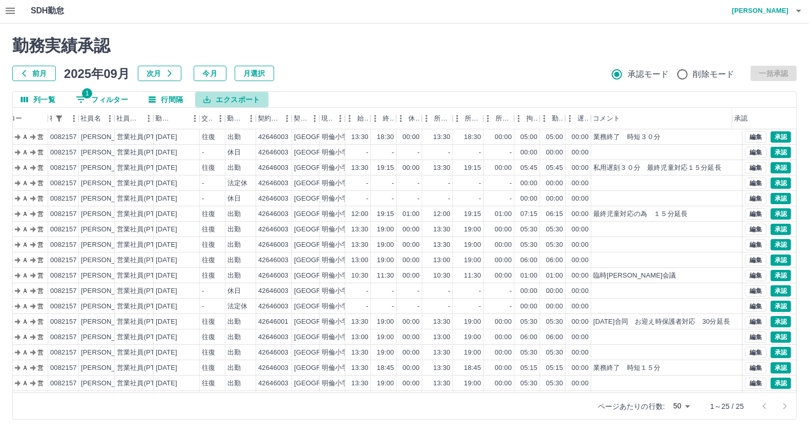
click at [238, 100] on button "エクスポート" at bounding box center [231, 99] width 73 height 15
click at [238, 129] on li "CSVダウンロード" at bounding box center [236, 120] width 83 height 18
click at [100, 98] on button "1 フィルター" at bounding box center [102, 99] width 69 height 15
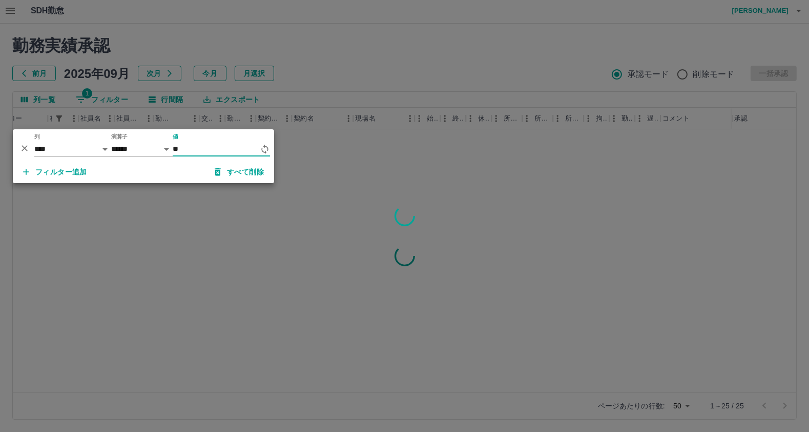
type input "*"
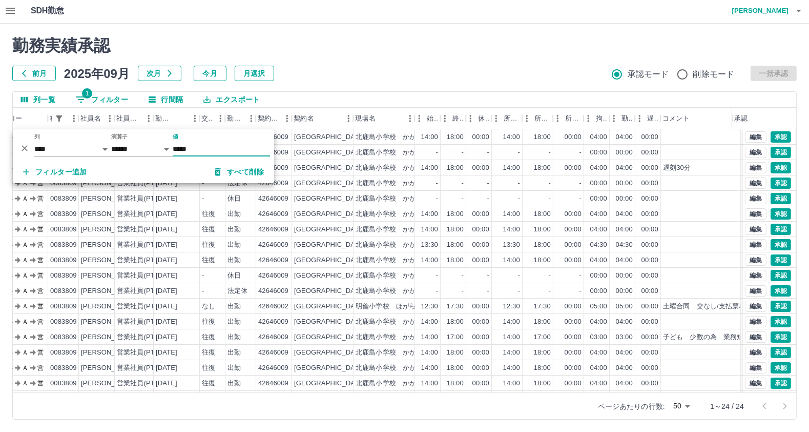
type input "*****"
click at [459, 55] on h2 "勤務実績承認" at bounding box center [404, 45] width 785 height 19
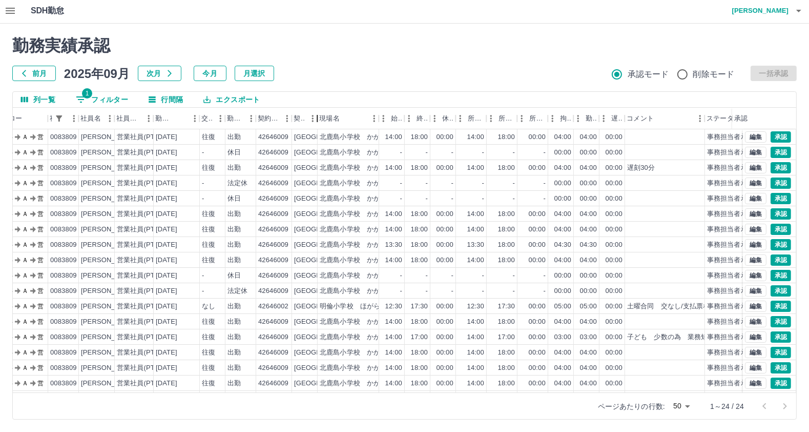
drag, startPoint x: 352, startPoint y: 119, endPoint x: 305, endPoint y: 123, distance: 47.3
click at [305, 123] on div "契約名" at bounding box center [305, 119] width 26 height 22
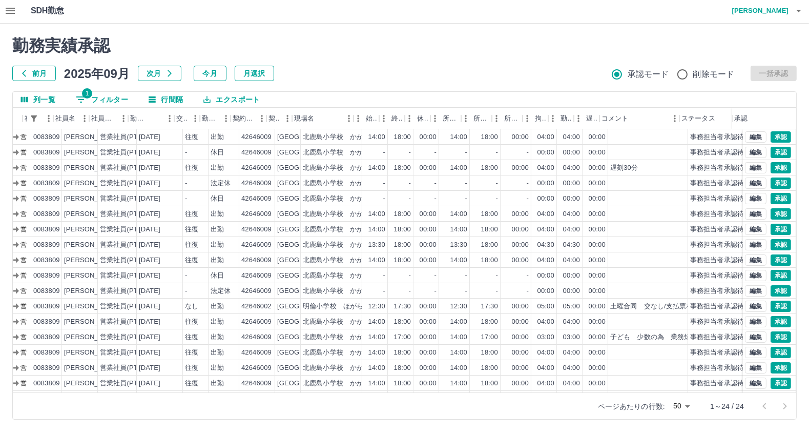
scroll to position [0, 77]
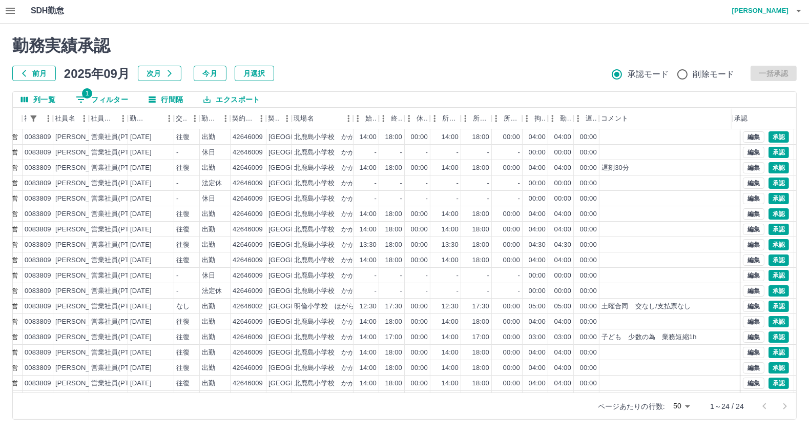
drag, startPoint x: 681, startPoint y: 120, endPoint x: 820, endPoint y: 178, distance: 150.0
click at [809, 109] on html "SDH勤怠 [PERSON_NAME] 勤務実績承認 前月 [DATE] 次月 今月 月選択 承認モード 削除モード 一括承認 列一覧 1 フィルター 行間隔…" at bounding box center [404, 214] width 809 height 433
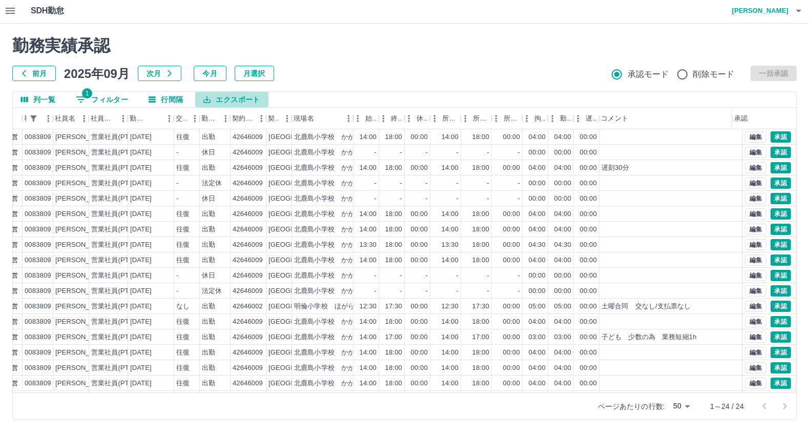
click at [226, 100] on button "エクスポート" at bounding box center [231, 99] width 73 height 15
click at [245, 118] on li "CSVダウンロード" at bounding box center [236, 120] width 83 height 18
click at [102, 98] on button "1 フィルター" at bounding box center [102, 99] width 69 height 15
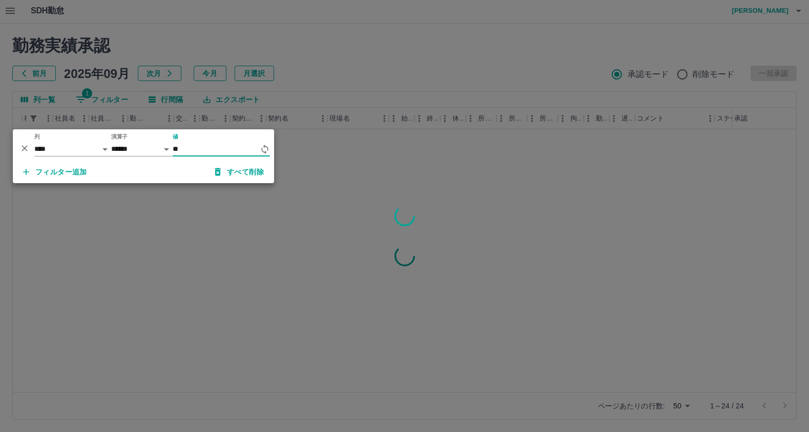
type input "*"
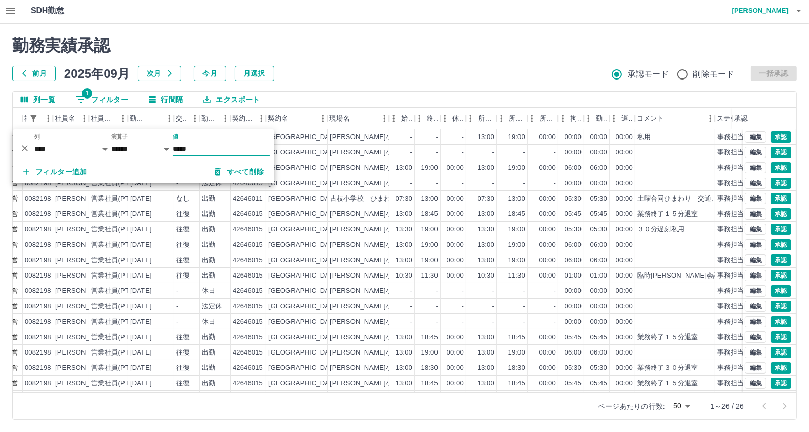
type input "*****"
click at [387, 44] on h2 "勤務実績承認" at bounding box center [404, 45] width 785 height 19
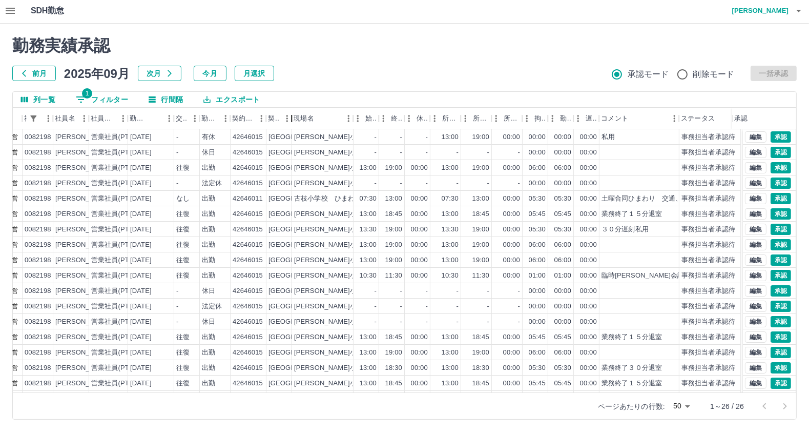
drag, startPoint x: 326, startPoint y: 121, endPoint x: 282, endPoint y: 128, distance: 44.1
click at [282, 128] on div "契約名" at bounding box center [279, 119] width 26 height 22
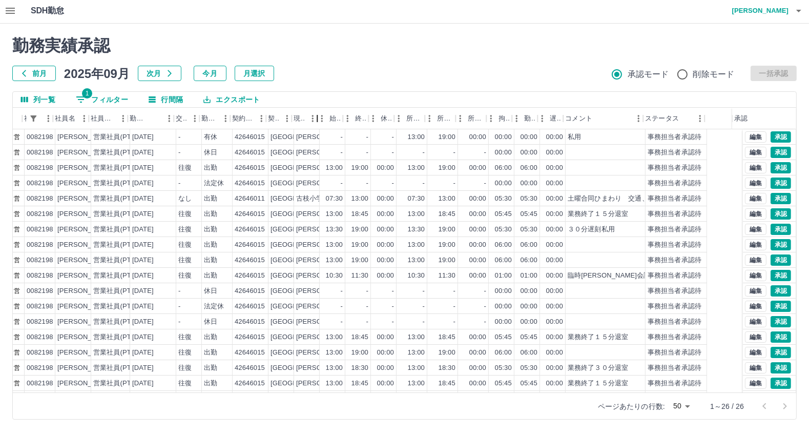
drag, startPoint x: 352, startPoint y: 114, endPoint x: 307, endPoint y: 123, distance: 45.4
click at [307, 123] on div "現場名" at bounding box center [305, 119] width 26 height 22
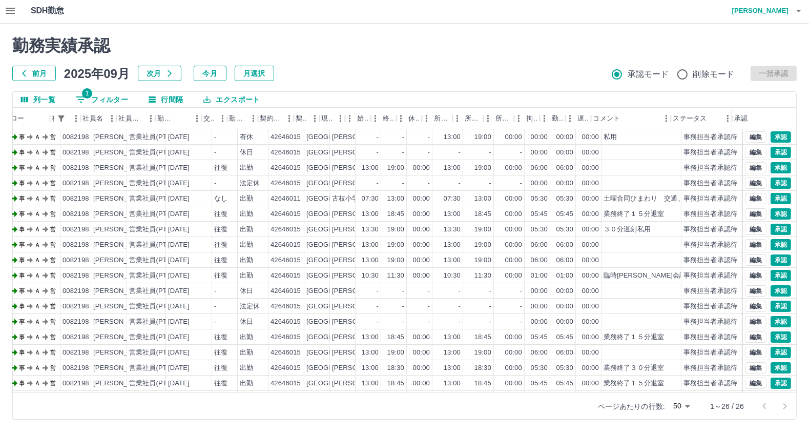
scroll to position [0, 50]
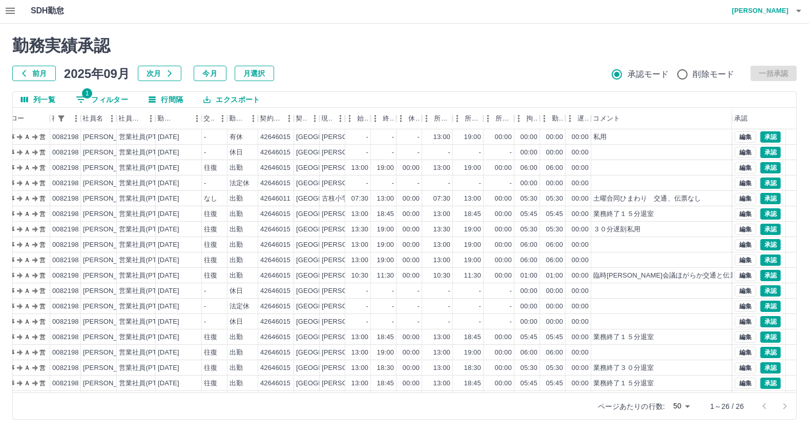
drag, startPoint x: 671, startPoint y: 119, endPoint x: 820, endPoint y: 114, distance: 148.2
click at [809, 114] on html "SDH勤怠 [PERSON_NAME] 勤務実績承認 前月 [DATE] 次月 今月 月選択 承認モード 削除モード 一括承認 列一覧 1 フィルター 行間隔…" at bounding box center [404, 214] width 809 height 433
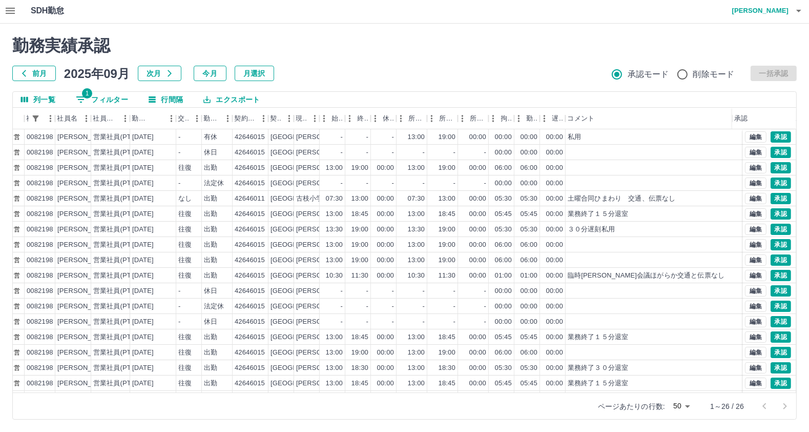
scroll to position [0, 0]
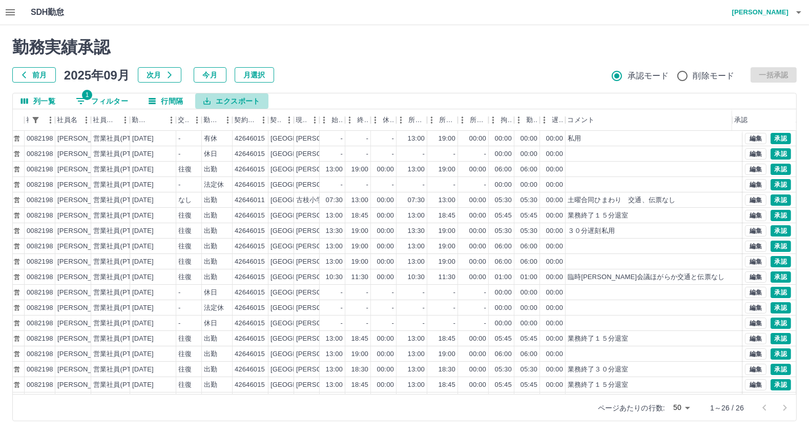
click at [236, 99] on button "エクスポート" at bounding box center [231, 100] width 73 height 15
drag, startPoint x: 236, startPoint y: 100, endPoint x: 303, endPoint y: 61, distance: 78.1
click at [309, 55] on h2 "勤務実績承認" at bounding box center [404, 46] width 785 height 19
click at [217, 101] on button "エクスポート" at bounding box center [231, 100] width 73 height 15
click at [249, 121] on li "CSVダウンロード" at bounding box center [236, 122] width 83 height 18
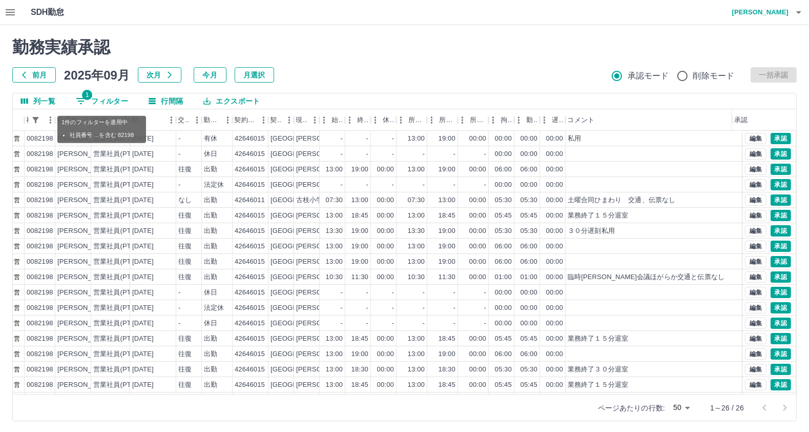
click at [107, 94] on button "1 フィルター" at bounding box center [102, 100] width 69 height 15
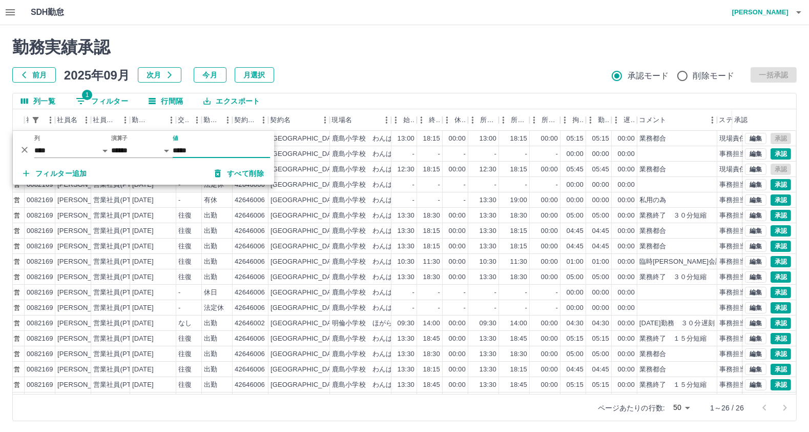
type input "*****"
click at [343, 77] on div "前月 2025年09月 次月 今月 月選択 承認モード 削除モード 一括承認" at bounding box center [404, 74] width 785 height 15
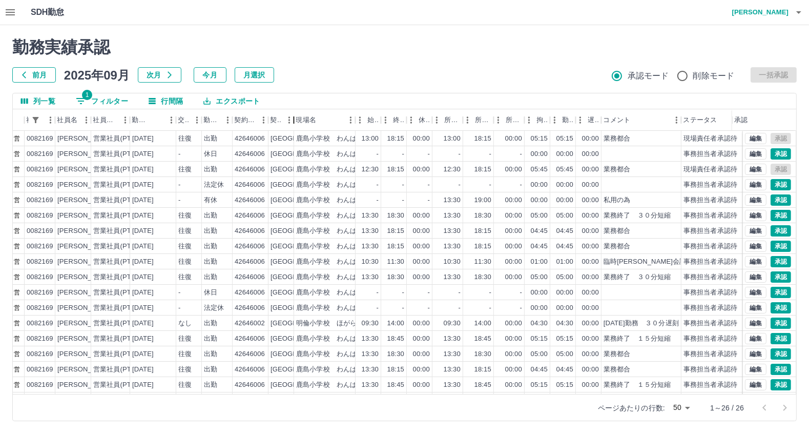
drag, startPoint x: 329, startPoint y: 126, endPoint x: 276, endPoint y: 137, distance: 54.0
click at [276, 137] on div "承認フロー 社員番号 社員名 社員区分 勤務日 交通費 勤務区分 契約コード 契約名 現場名 始業 終業 休憩 所定開始 所定終業 所定休憩 拘束 勤務 遅刻…" at bounding box center [405, 251] width 784 height 284
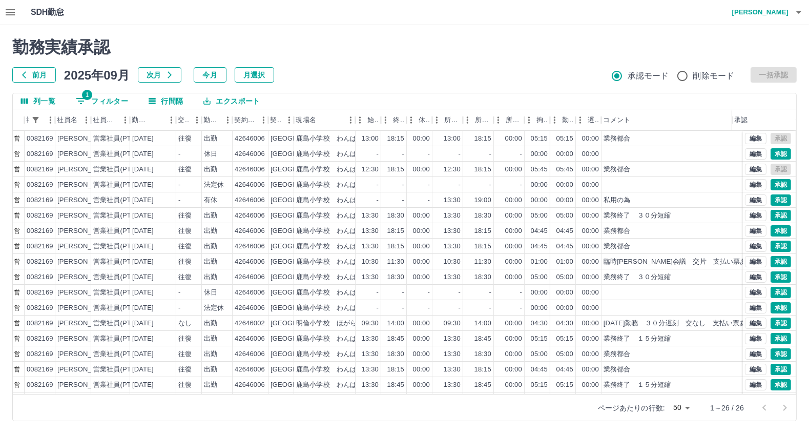
drag, startPoint x: 682, startPoint y: 120, endPoint x: 777, endPoint y: 125, distance: 95.5
click at [777, 125] on div "承認フロー 社員番号 社員名 社員区分 勤務日 交通費 勤務区分 契約コード 契約名 現場名 始業 終業 休憩 所定開始 所定終業 所定休憩 拘束 勤務 遅刻…" at bounding box center [405, 120] width 784 height 22
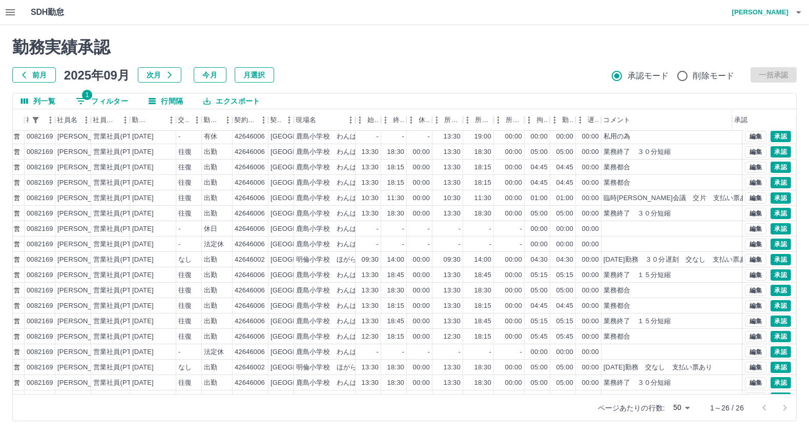
click at [231, 100] on button "エクスポート" at bounding box center [231, 100] width 73 height 15
click at [224, 122] on li "CSVダウンロード" at bounding box center [236, 122] width 83 height 18
click at [103, 98] on button "1 フィルター" at bounding box center [102, 100] width 69 height 15
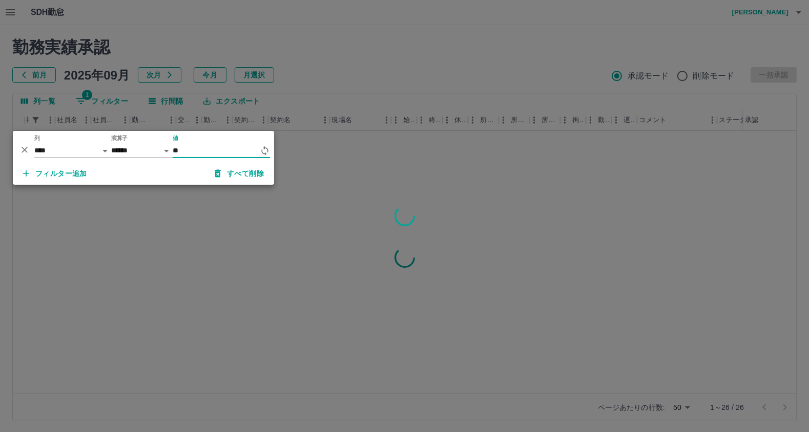
type input "*"
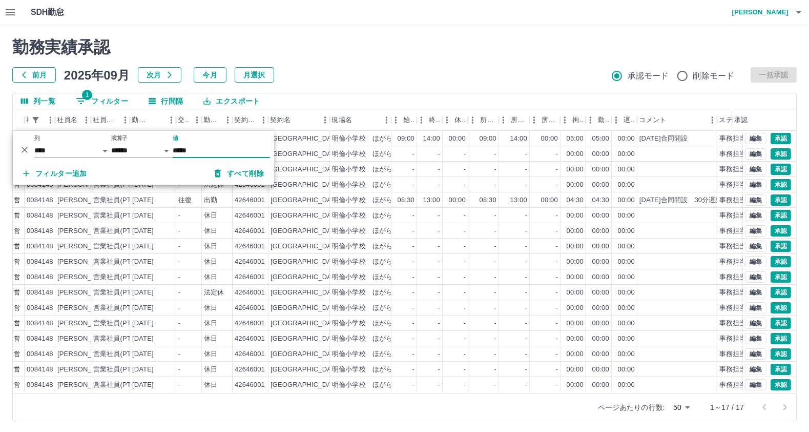
type input "*****"
click at [425, 52] on h2 "勤務実績承認" at bounding box center [404, 46] width 785 height 19
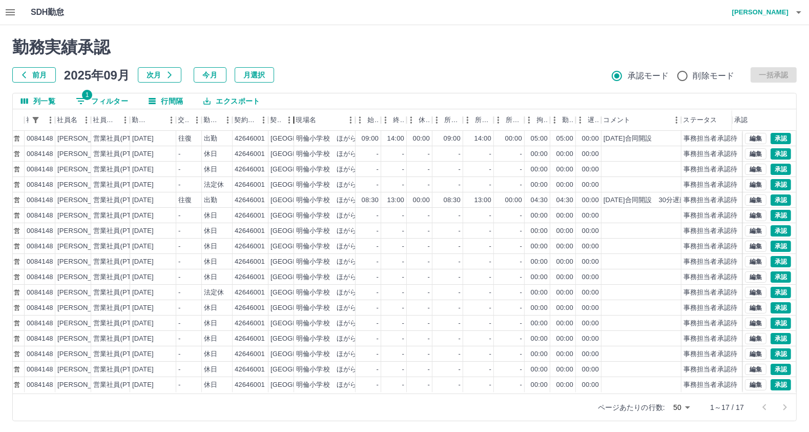
drag, startPoint x: 331, startPoint y: 114, endPoint x: 283, endPoint y: 116, distance: 47.2
click at [289, 118] on div "契約名" at bounding box center [294, 120] width 12 height 22
drag, startPoint x: 683, startPoint y: 119, endPoint x: 820, endPoint y: 127, distance: 137.1
click at [809, 124] on html "SDH勤怠 [PERSON_NAME] 勤務実績承認 前月 [DATE] 次月 今月 月選択 承認モード 削除モード 一括承認 列一覧 1 フィルター 行間隔…" at bounding box center [404, 216] width 809 height 433
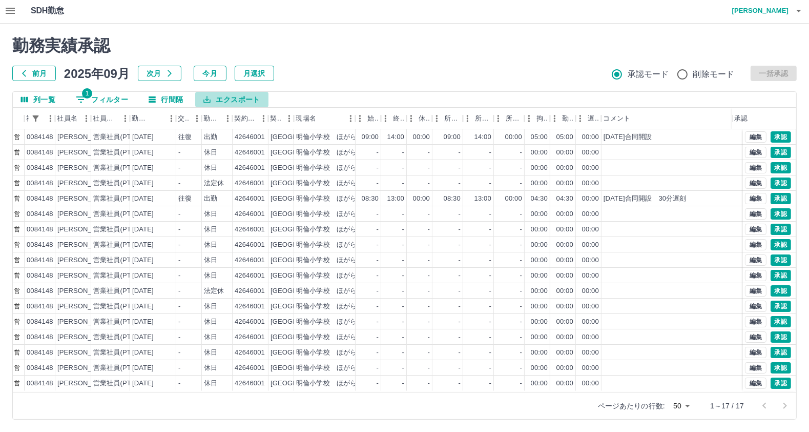
click at [241, 95] on button "エクスポート" at bounding box center [231, 99] width 73 height 15
click at [251, 117] on li "CSVダウンロード" at bounding box center [236, 120] width 83 height 18
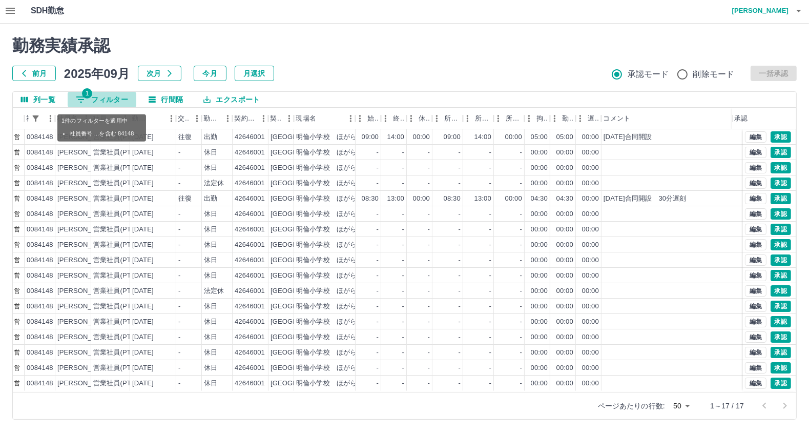
click at [112, 103] on button "1 フィルター" at bounding box center [102, 99] width 69 height 15
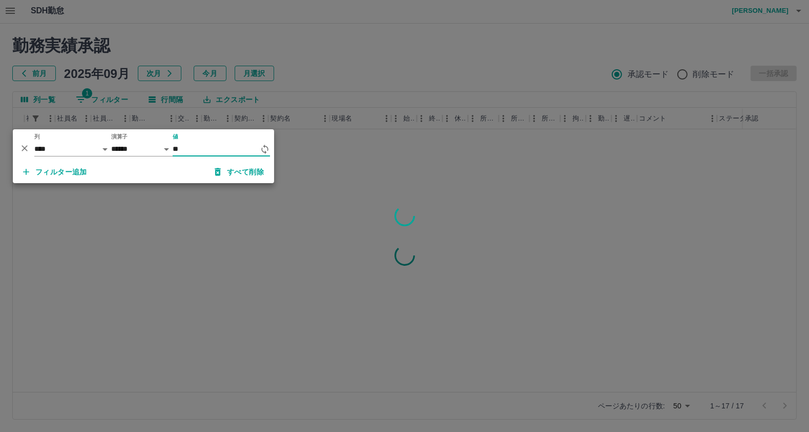
type input "*"
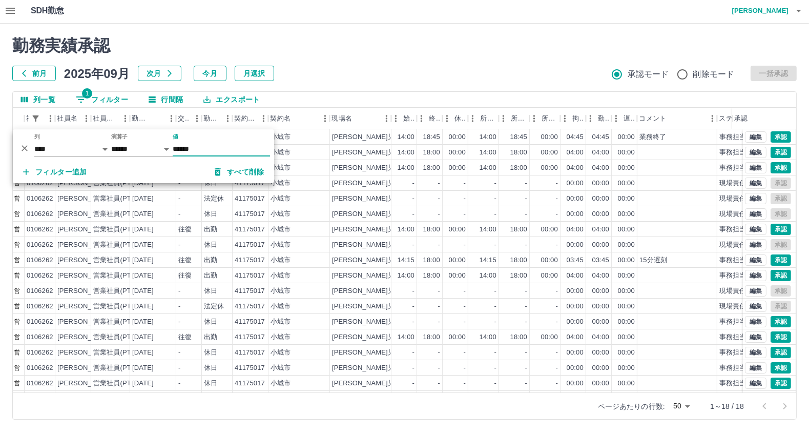
type input "******"
click at [529, 69] on div "前月 2025年09月 次月 今月 月選択 承認モード 削除モード 一括承認" at bounding box center [404, 73] width 785 height 15
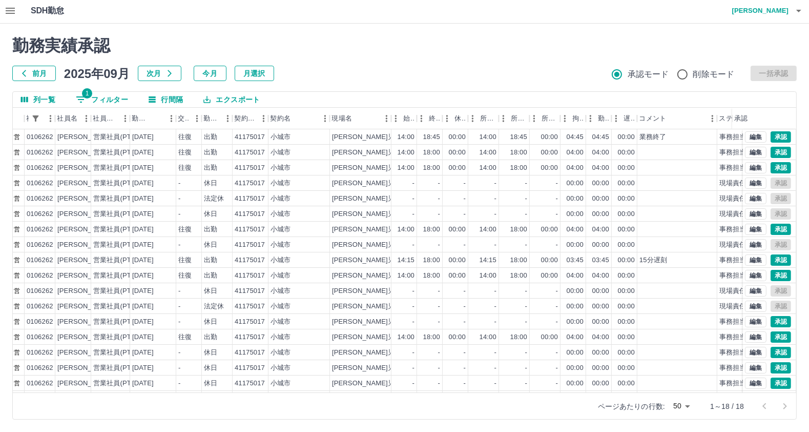
click at [242, 97] on button "エクスポート" at bounding box center [231, 99] width 73 height 15
click at [245, 120] on li "CSVダウンロード" at bounding box center [236, 120] width 83 height 18
click at [110, 96] on button "1 フィルター" at bounding box center [102, 99] width 69 height 15
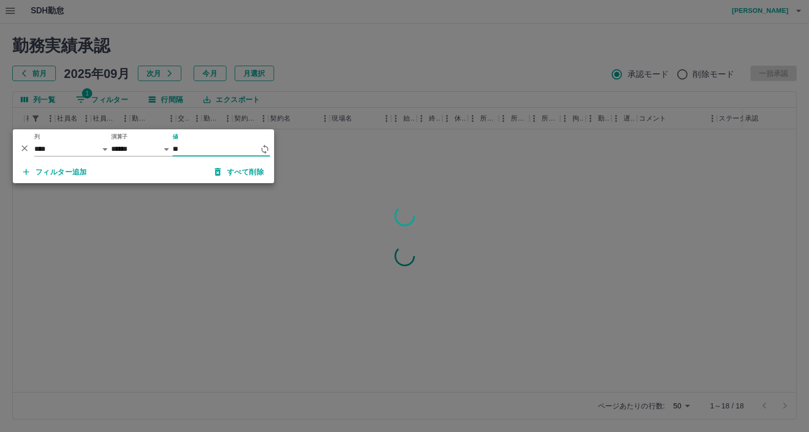
type input "*"
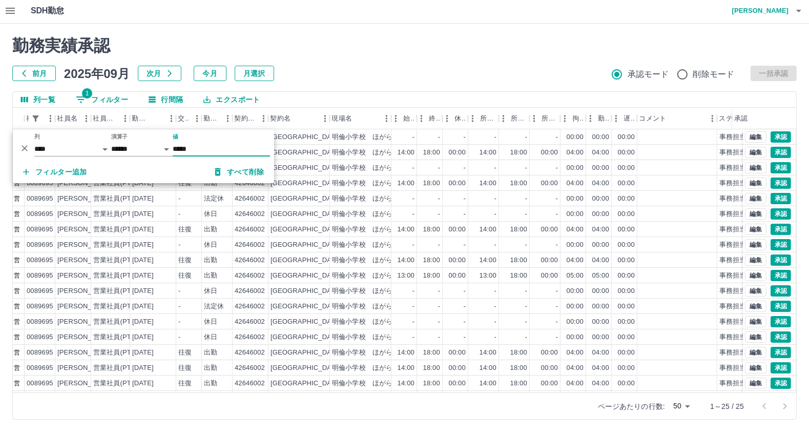
type input "*****"
click at [384, 74] on div "前月 2025年09月 次月 今月 月選択 承認モード 削除モード 一括承認" at bounding box center [404, 73] width 785 height 15
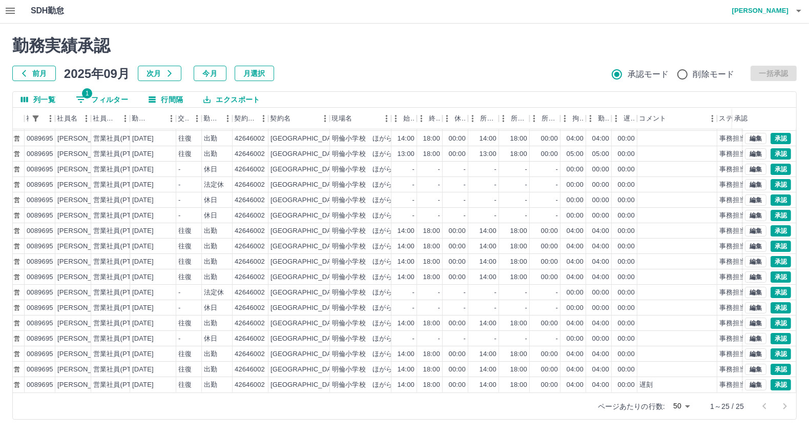
scroll to position [132, 75]
click at [232, 98] on button "エクスポート" at bounding box center [231, 99] width 73 height 15
click at [234, 121] on li "CSVダウンロード" at bounding box center [236, 120] width 83 height 18
click at [103, 101] on button "1 フィルター" at bounding box center [102, 99] width 69 height 15
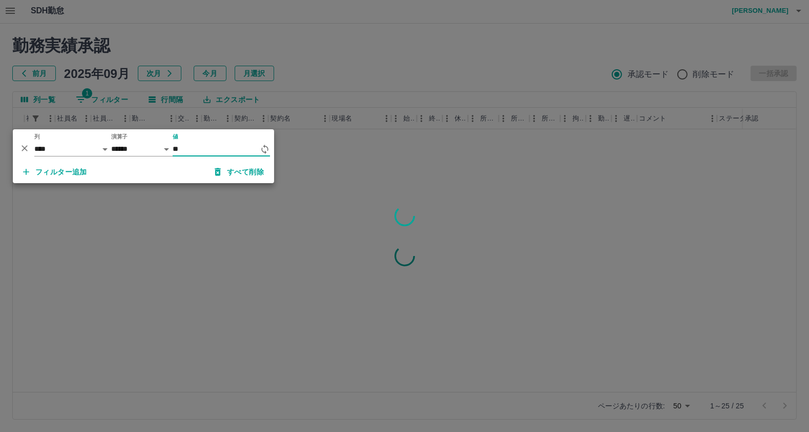
type input "*"
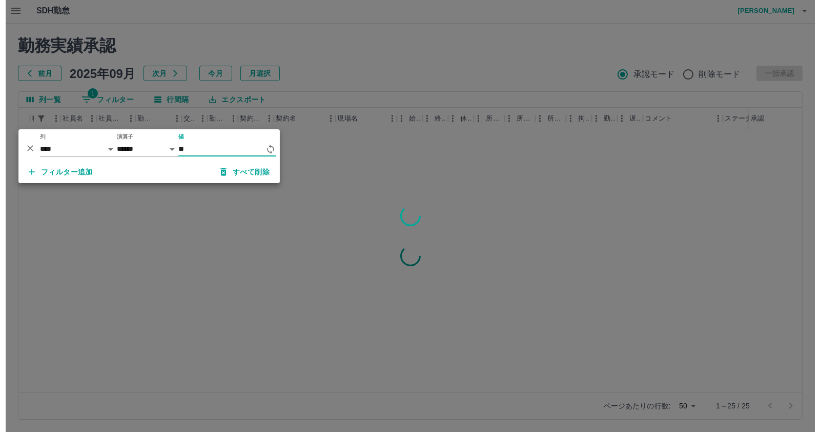
scroll to position [0, 75]
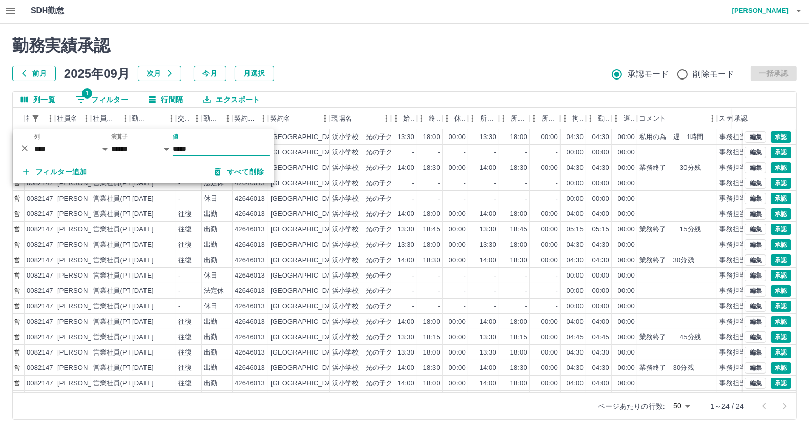
type input "*****"
drag, startPoint x: 373, startPoint y: 32, endPoint x: 374, endPoint y: 39, distance: 6.7
click at [373, 34] on div "勤務実績承認 前月 [DATE] 次月 今月 月選択 承認モード 削除モード 一括承認 列一覧 1 フィルター 行間隔 エクスポート 承認フロー 社員番号 社…" at bounding box center [404, 228] width 809 height 408
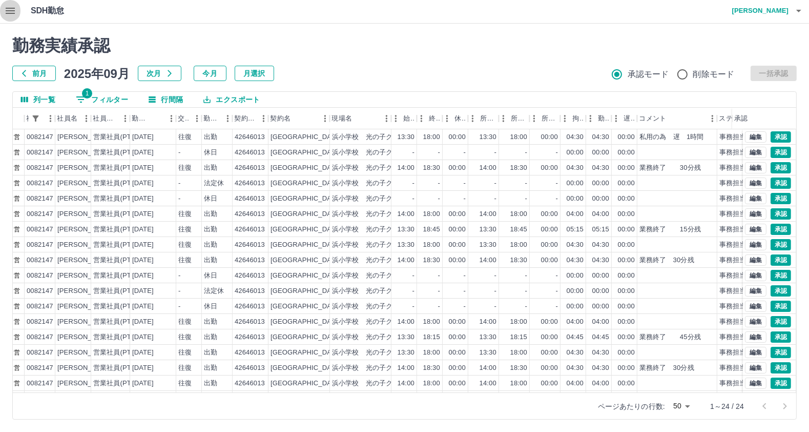
click at [11, 10] on icon "button" at bounding box center [10, 11] width 9 height 6
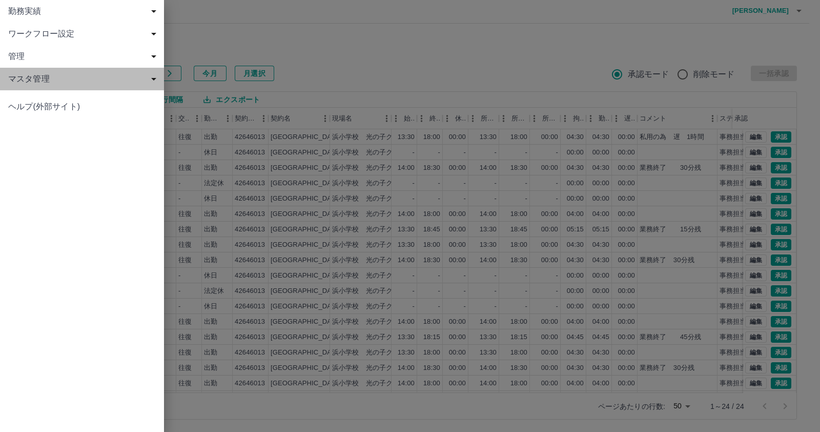
click at [37, 85] on span "マスタ管理" at bounding box center [84, 79] width 152 height 12
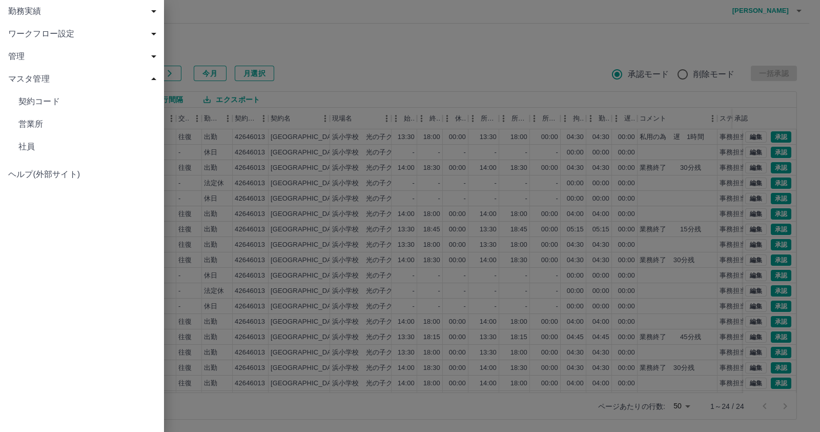
click at [40, 150] on span "社員" at bounding box center [86, 146] width 137 height 12
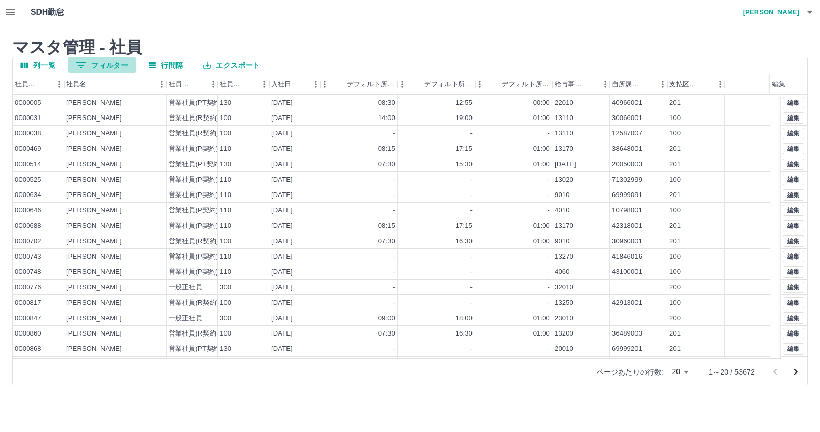
click at [109, 64] on button "0 フィルター" at bounding box center [102, 64] width 69 height 15
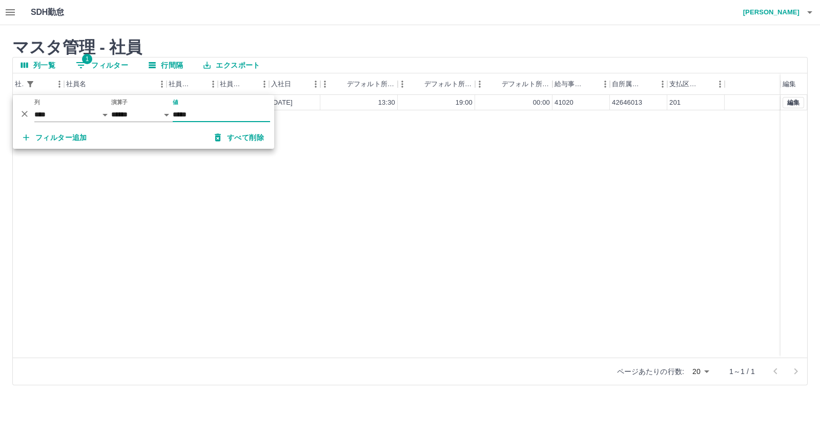
type input "*****"
click at [5, 9] on icon "button" at bounding box center [10, 12] width 12 height 12
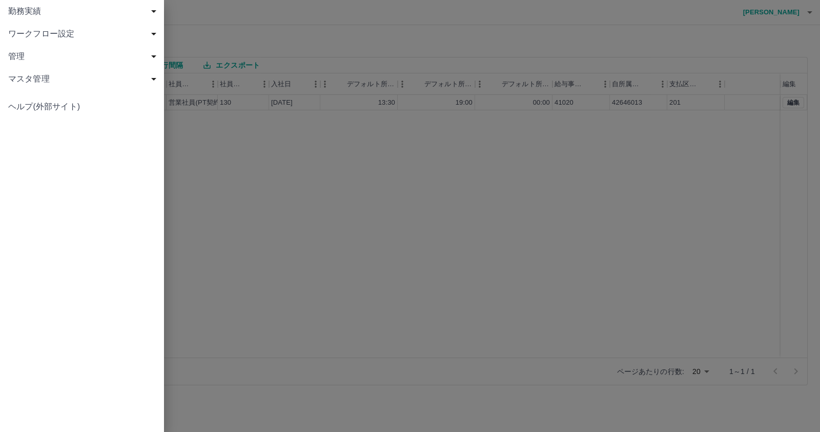
click at [46, 79] on span "マスタ管理" at bounding box center [84, 79] width 152 height 12
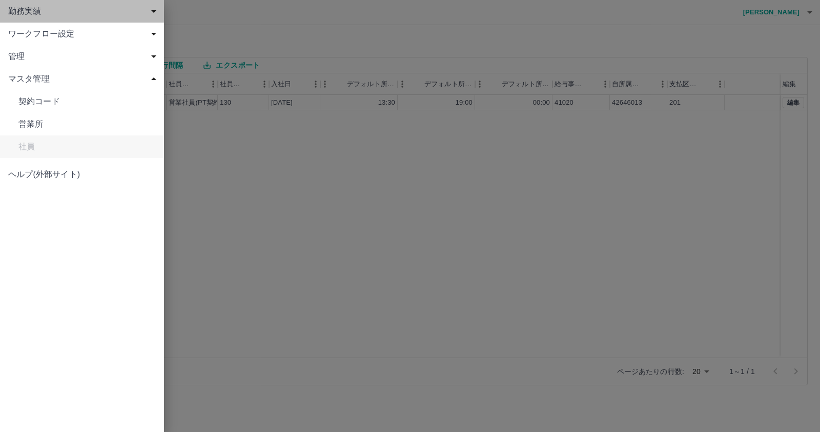
click at [12, 6] on span "勤務実績" at bounding box center [84, 11] width 152 height 12
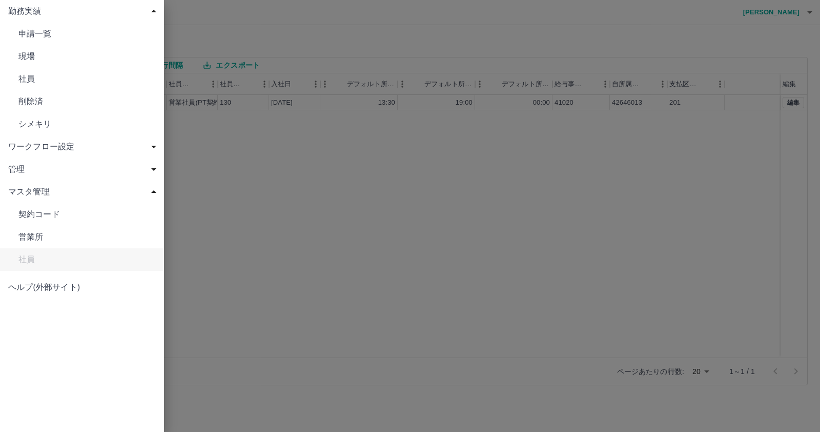
click at [26, 31] on span "申請一覧" at bounding box center [86, 34] width 137 height 12
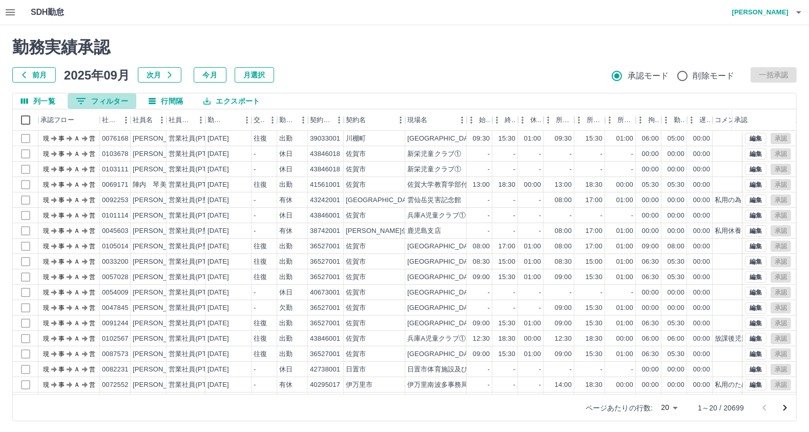
click at [104, 99] on button "0 フィルター" at bounding box center [102, 100] width 69 height 15
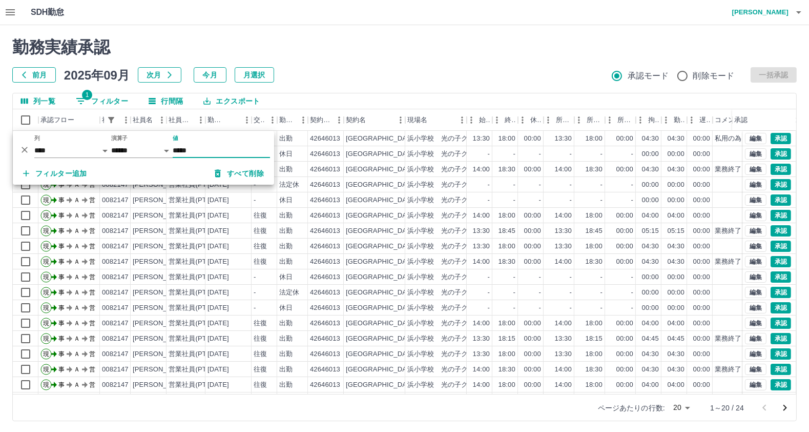
type input "*****"
click at [412, 61] on div "勤務実績承認 前月 2025年09月 次月 今月 月選択 承認モード 削除モード 一括承認" at bounding box center [404, 59] width 785 height 45
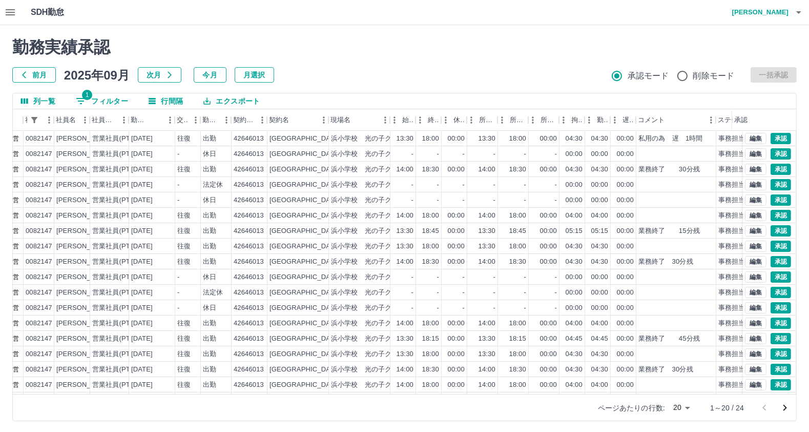
scroll to position [0, 77]
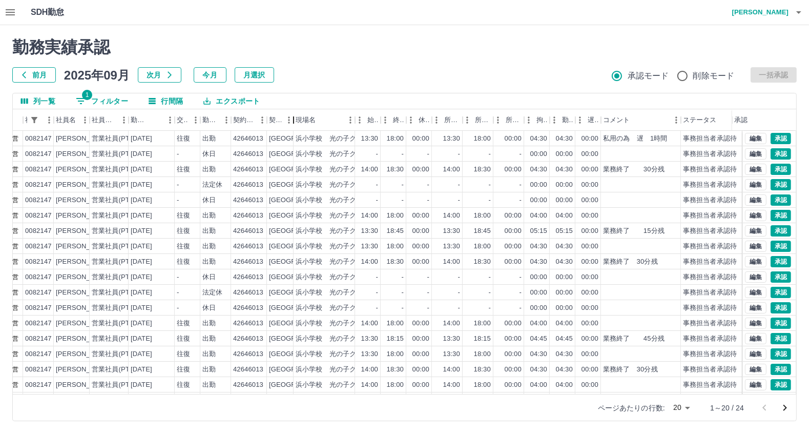
drag, startPoint x: 329, startPoint y: 124, endPoint x: 295, endPoint y: 113, distance: 35.0
click at [292, 118] on div "契約名" at bounding box center [294, 120] width 12 height 22
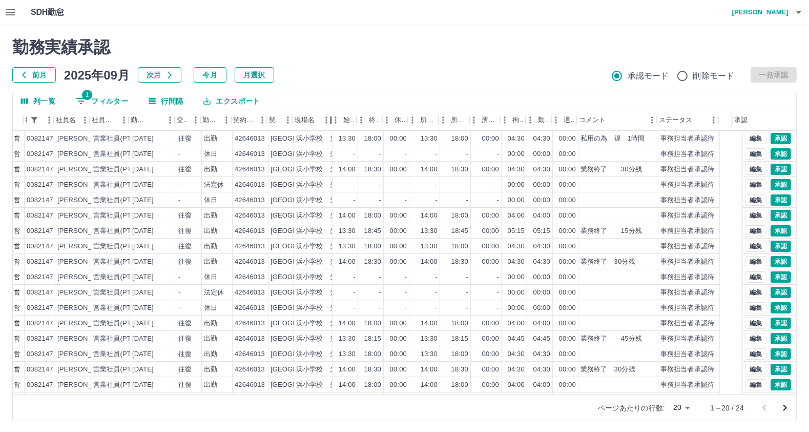
drag, startPoint x: 349, startPoint y: 120, endPoint x: 330, endPoint y: 119, distance: 19.0
click at [330, 119] on div "現場名" at bounding box center [331, 120] width 12 height 22
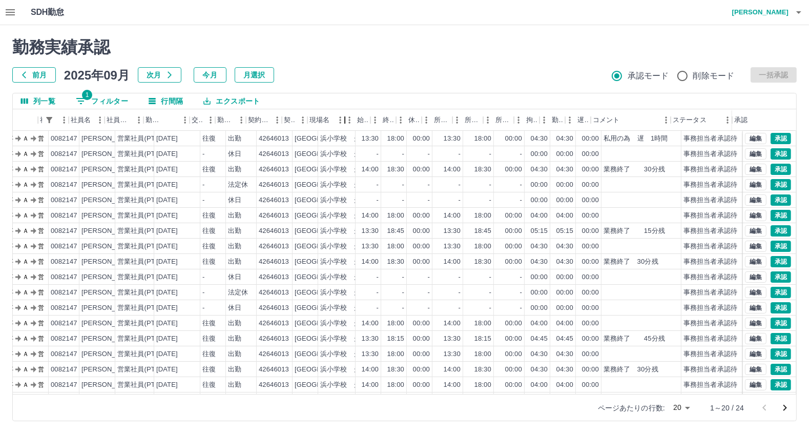
scroll to position [0, 62]
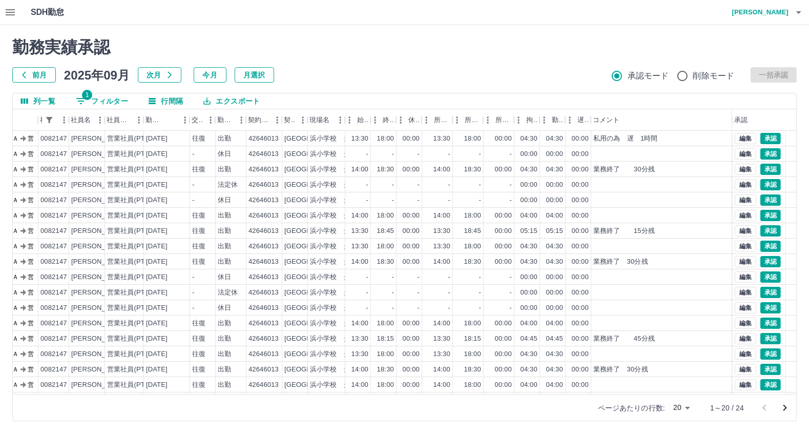
drag, startPoint x: 671, startPoint y: 116, endPoint x: 707, endPoint y: 150, distance: 49.0
click at [809, 121] on html "SDH勤怠 [PERSON_NAME] 勤務実績承認 前月 [DATE] 次月 今月 月選択 承認モード 削除モード 一括承認 列一覧 1 フィルター 行間隔…" at bounding box center [404, 216] width 809 height 433
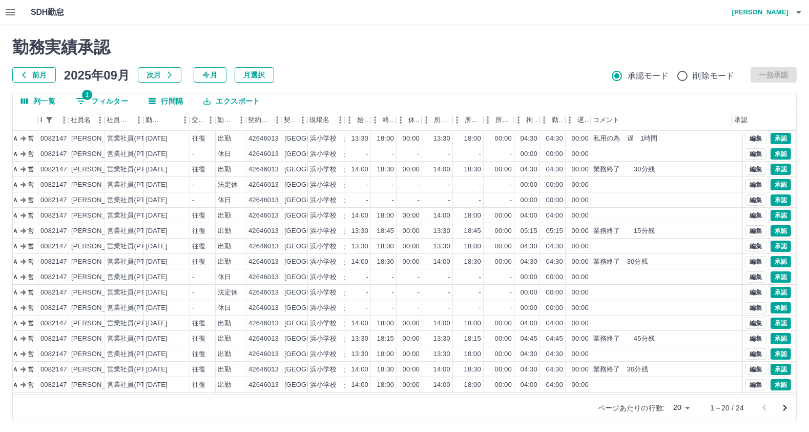
scroll to position [0, 0]
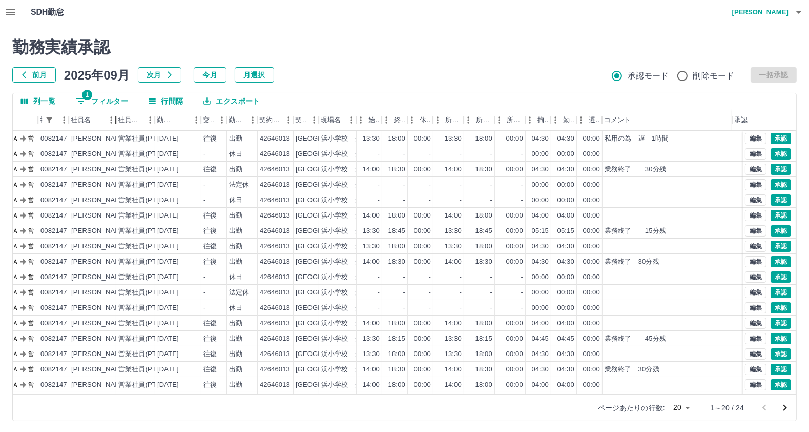
drag, startPoint x: 100, startPoint y: 116, endPoint x: 112, endPoint y: 116, distance: 11.3
click at [112, 116] on div "社員名" at bounding box center [116, 120] width 12 height 22
click at [228, 102] on button "エクスポート" at bounding box center [231, 100] width 73 height 15
click at [234, 119] on li "CSVダウンロード" at bounding box center [236, 122] width 83 height 18
click at [100, 98] on button "1 フィルター" at bounding box center [102, 100] width 69 height 15
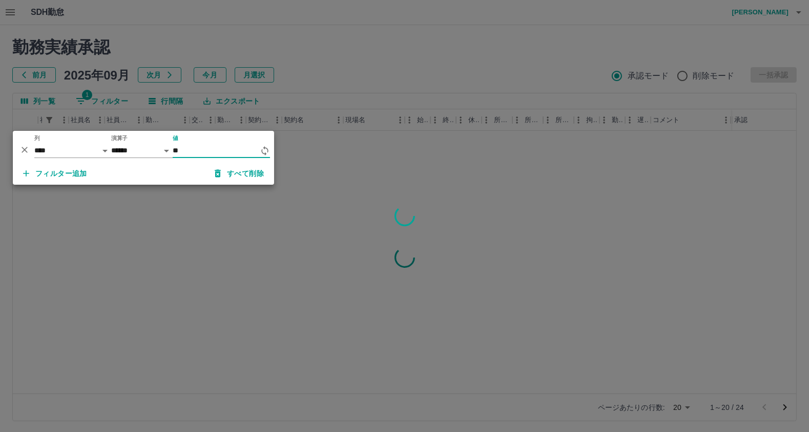
type input "*"
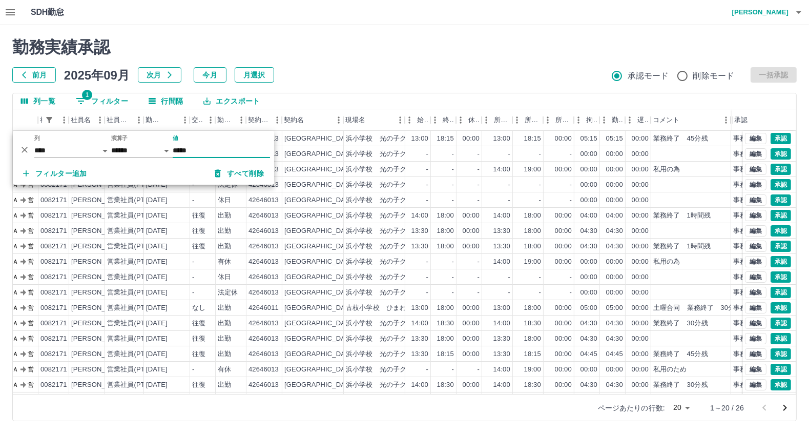
type input "*****"
click at [336, 50] on div "勤務実績承認" at bounding box center [404, 46] width 785 height 19
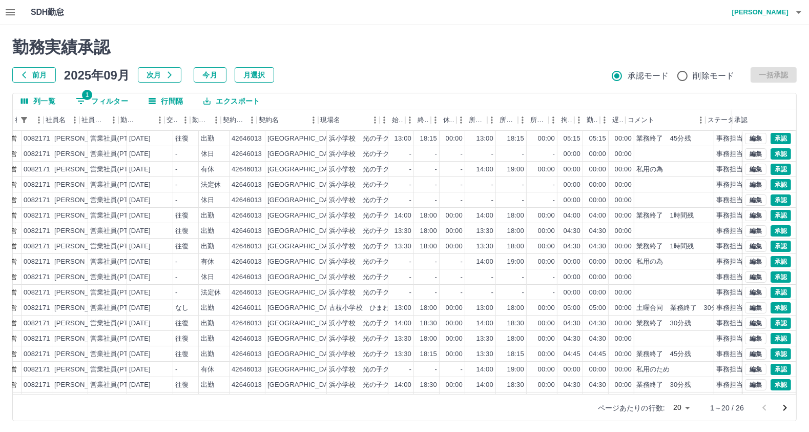
scroll to position [0, 87]
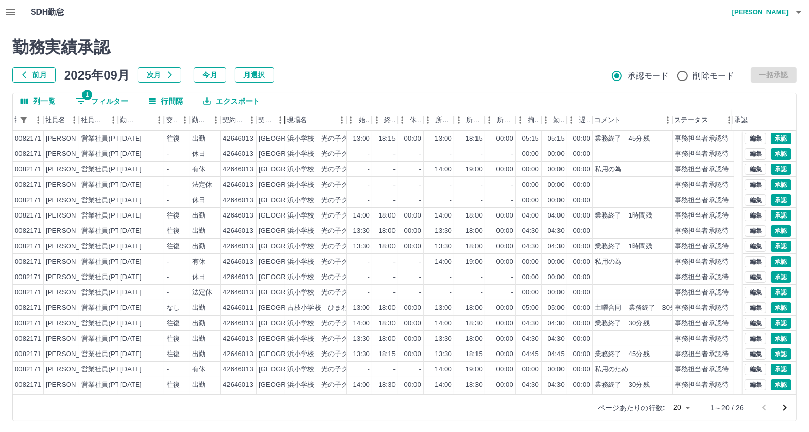
drag, startPoint x: 317, startPoint y: 124, endPoint x: 283, endPoint y: 134, distance: 35.8
click at [283, 134] on div "承認フロー 社員番号 社員名 社員区分 勤務日 交通費 勤務区分 契約コード 契約名 現場名 始業 終業 休憩 所定開始 所定終業 所定休憩 拘束 勤務 遅刻…" at bounding box center [405, 251] width 784 height 284
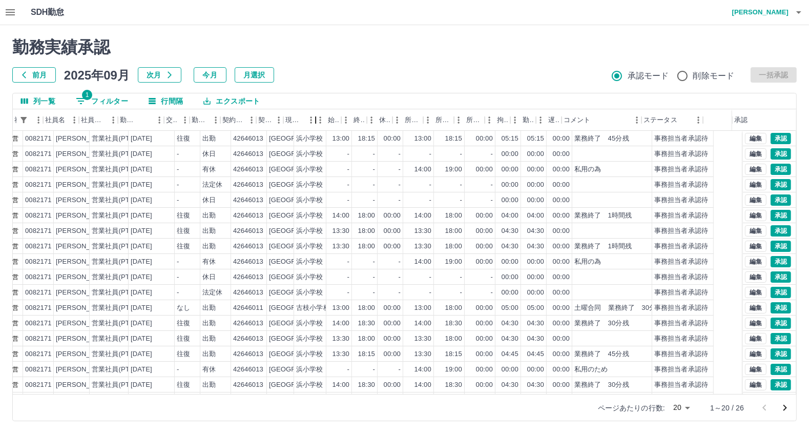
drag, startPoint x: 345, startPoint y: 122, endPoint x: 315, endPoint y: 129, distance: 30.6
click at [315, 129] on div "現場名" at bounding box center [316, 120] width 12 height 22
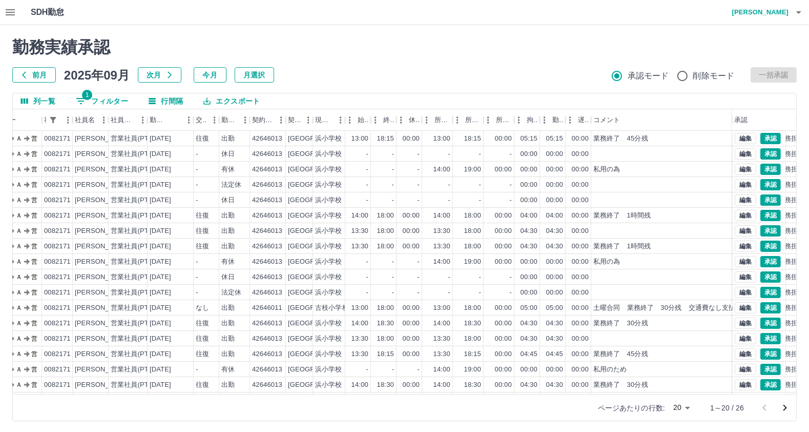
drag, startPoint x: 668, startPoint y: 116, endPoint x: 820, endPoint y: 114, distance: 151.7
click at [809, 114] on html "SDH勤怠 [PERSON_NAME] 勤務実績承認 前月 [DATE] 次月 今月 月選択 承認モード 削除モード 一括承認 列一覧 1 フィルター 行間隔…" at bounding box center [404, 216] width 809 height 433
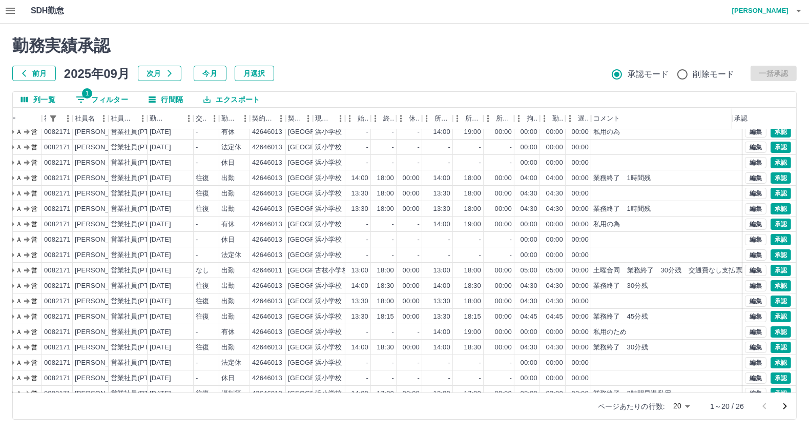
scroll to position [55, 58]
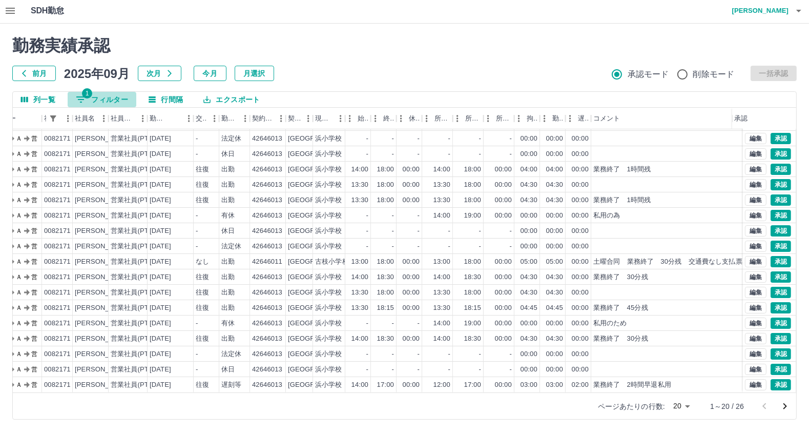
drag, startPoint x: 110, startPoint y: 99, endPoint x: 118, endPoint y: 92, distance: 10.9
click at [109, 97] on button "1 フィルター" at bounding box center [102, 99] width 69 height 15
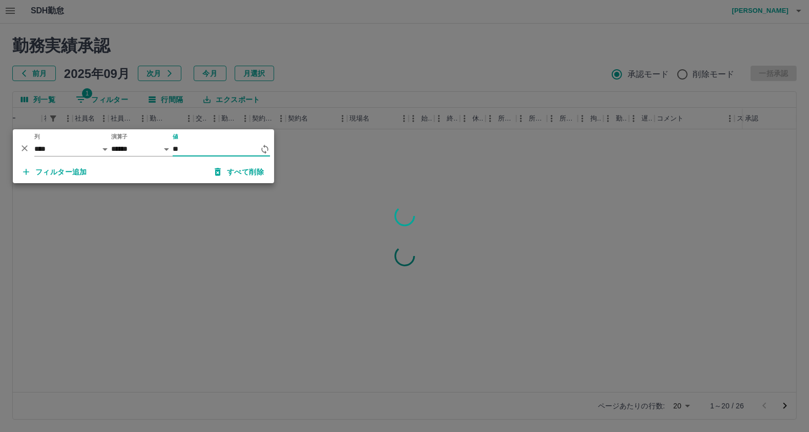
type input "*"
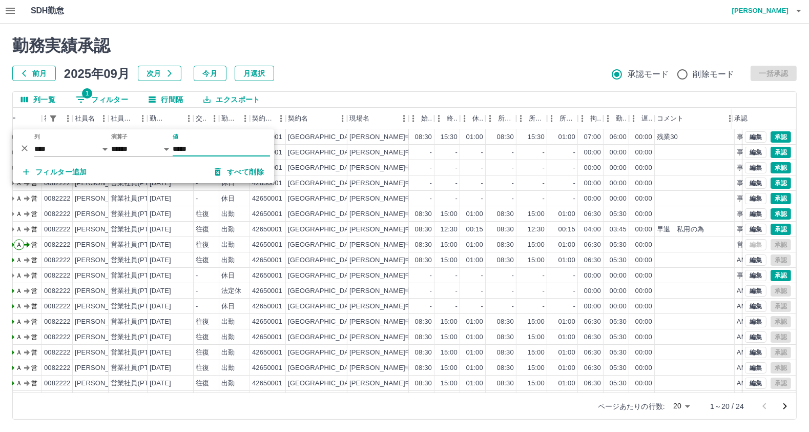
type input "*****"
click at [304, 13] on div "SDH勤怠 [PERSON_NAME]" at bounding box center [404, 10] width 809 height 25
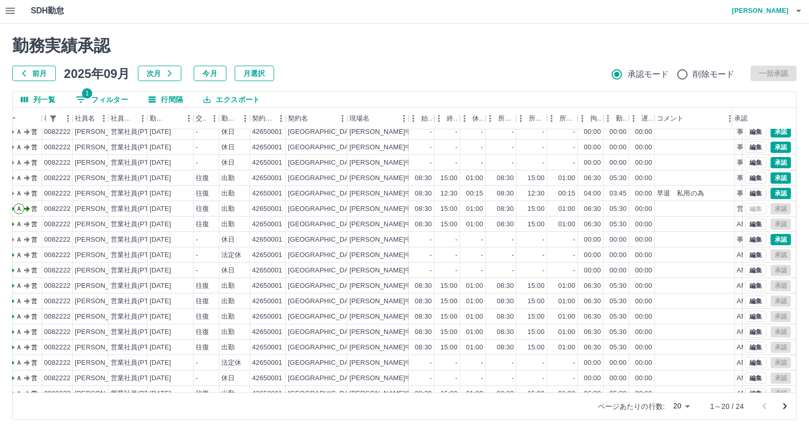
scroll to position [55, 58]
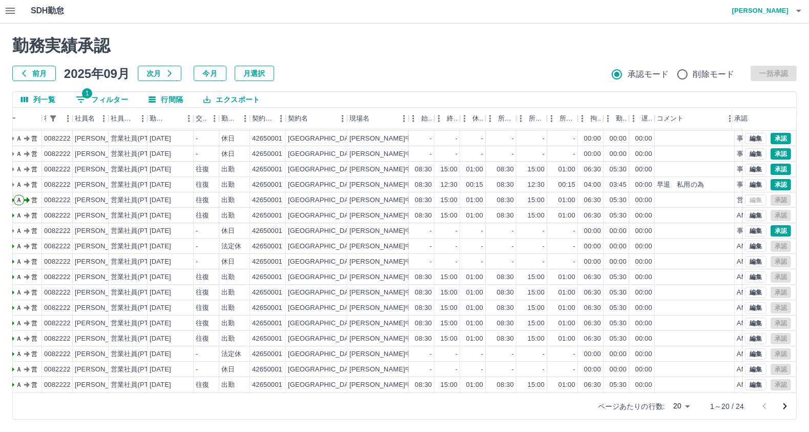
click at [690, 411] on body "SDH勤怠 [PERSON_NAME] 勤務実績承認 前月 [DATE] 次月 今月 月選択 承認モード 削除モード 一括承認 列一覧 1 フィルター 行間隔…" at bounding box center [404, 214] width 809 height 433
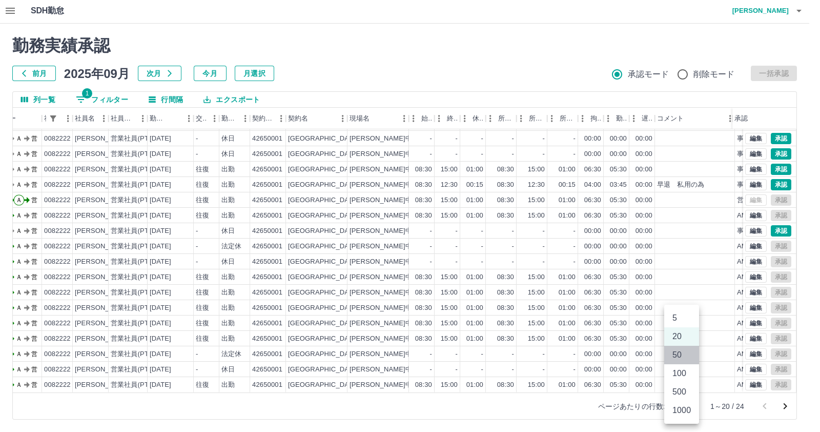
click at [680, 355] on li "50" at bounding box center [681, 354] width 35 height 18
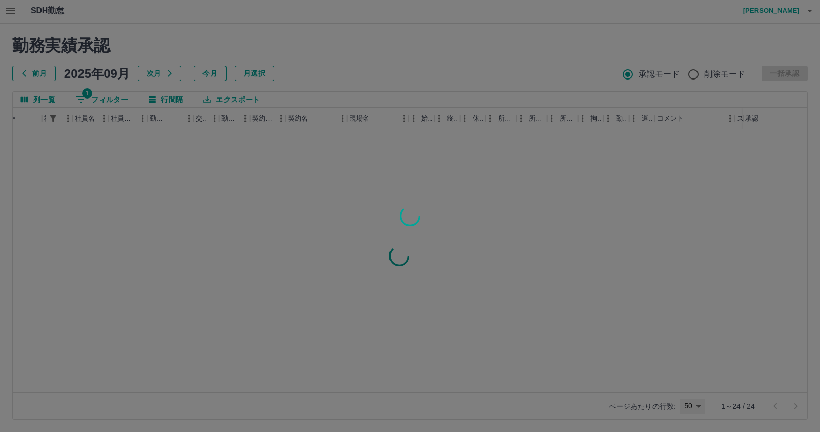
type input "**"
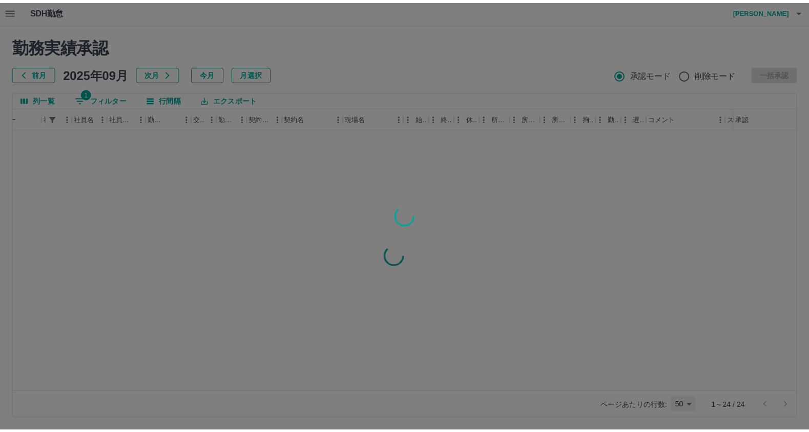
scroll to position [0, 58]
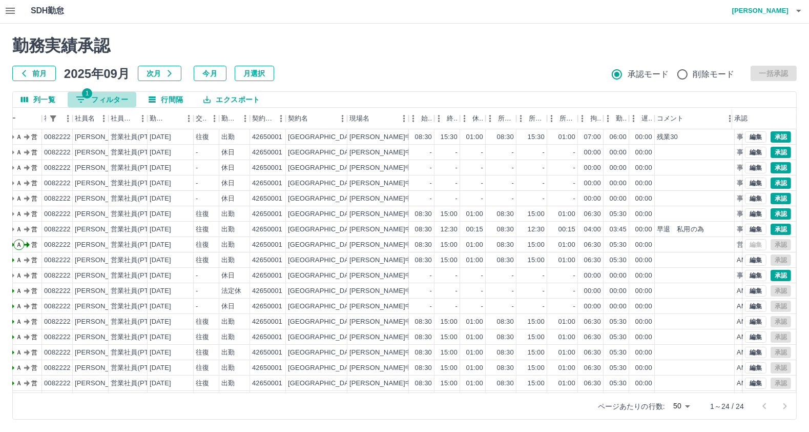
click at [101, 103] on button "1 フィルター" at bounding box center [102, 99] width 69 height 15
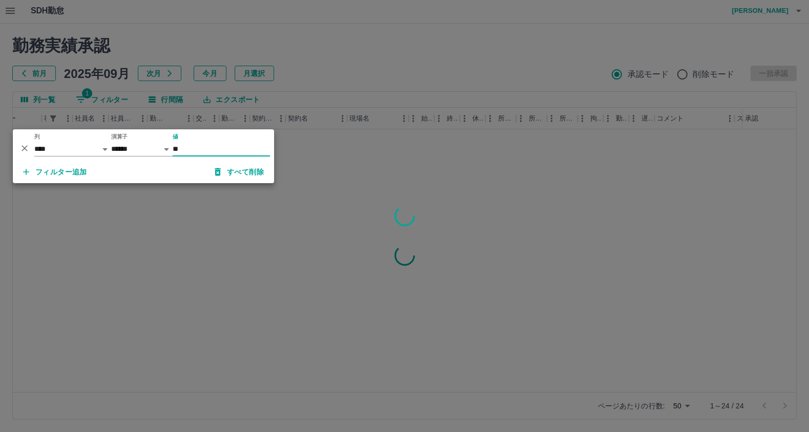
type input "*"
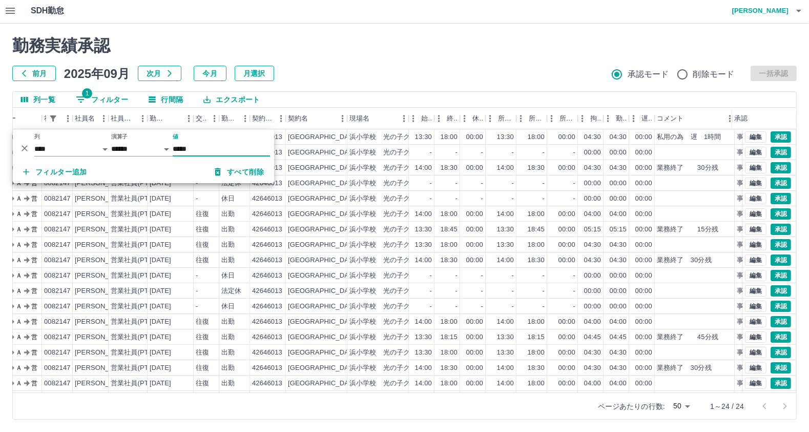
type input "*****"
click at [472, 47] on h2 "勤務実績承認" at bounding box center [404, 45] width 785 height 19
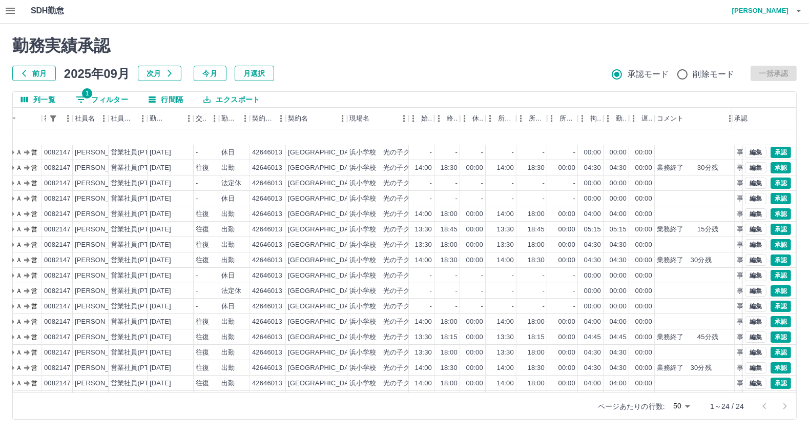
scroll to position [116, 58]
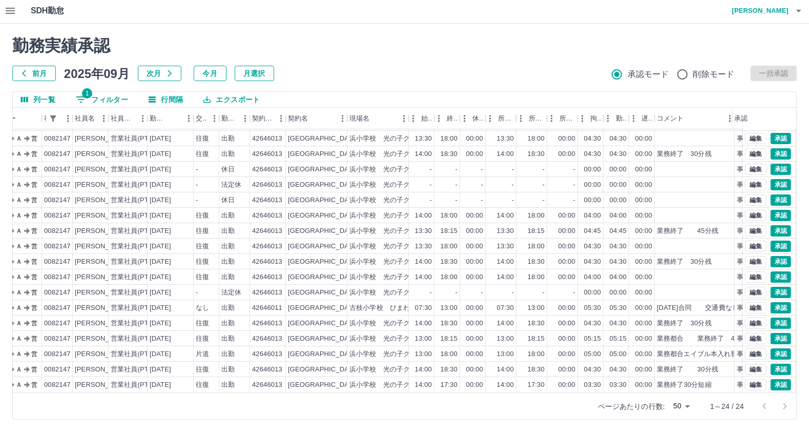
click at [95, 93] on button "1 フィルター" at bounding box center [102, 99] width 69 height 15
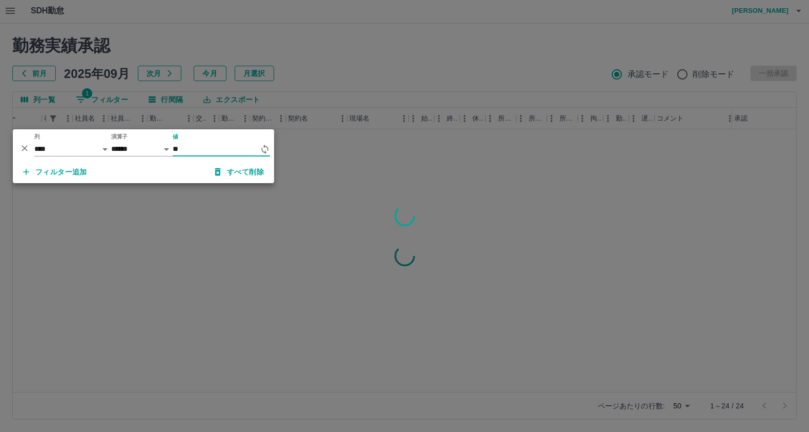
type input "*"
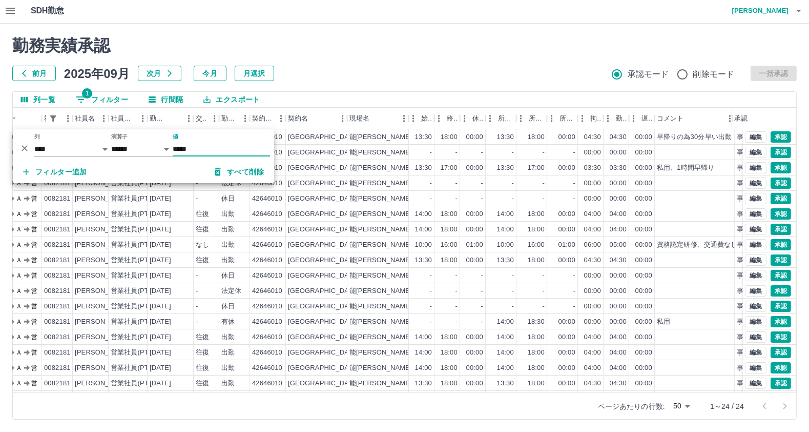
type input "*****"
click at [421, 19] on div "SDH勤怠 [PERSON_NAME] 勤務実績承認 前月 [DATE] 次月 今月 月選択 承認モード 削除モード 一括承認 列一覧 1 フィルター 行間隔…" at bounding box center [404, 214] width 809 height 433
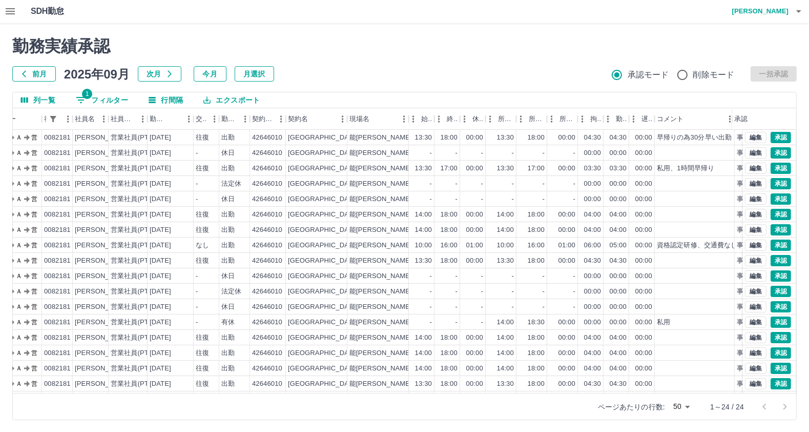
scroll to position [0, 0]
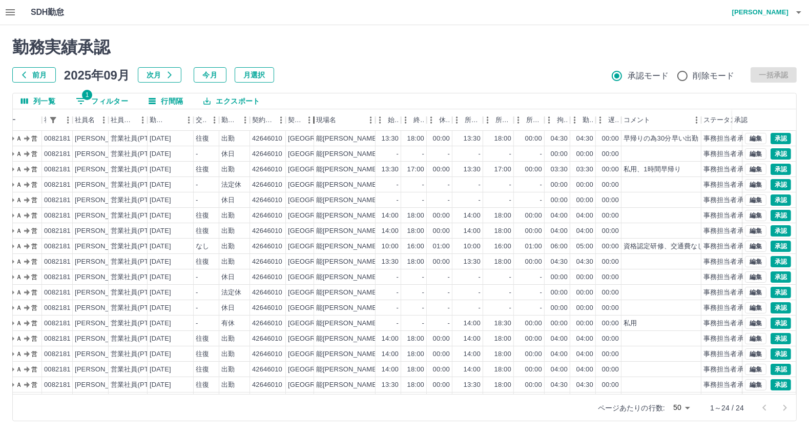
drag, startPoint x: 349, startPoint y: 118, endPoint x: 315, endPoint y: 116, distance: 33.4
click at [315, 116] on div "契約名" at bounding box center [314, 120] width 12 height 22
click at [217, 103] on button "エクスポート" at bounding box center [231, 100] width 73 height 15
click at [234, 121] on li "CSVダウンロード" at bounding box center [236, 122] width 83 height 18
click at [104, 106] on button "1 フィルター" at bounding box center [102, 100] width 69 height 15
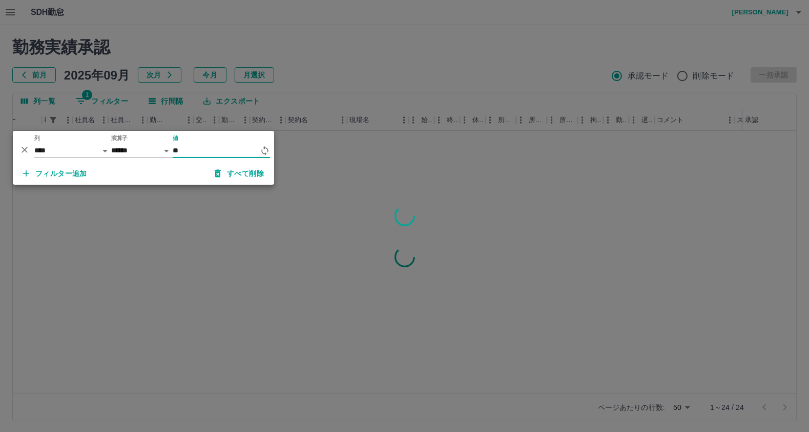
type input "*"
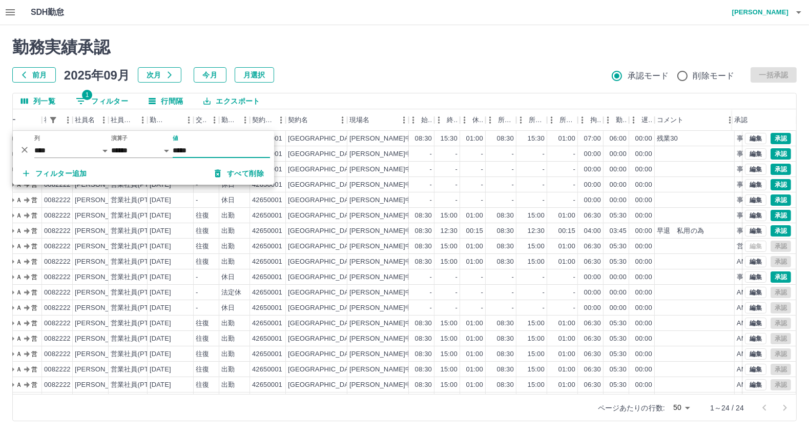
type input "*****"
click at [444, 54] on h2 "勤務実績承認" at bounding box center [404, 46] width 785 height 19
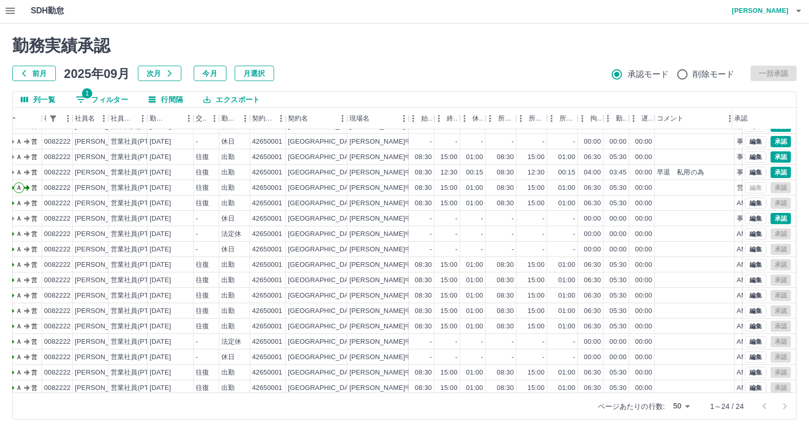
scroll to position [0, 58]
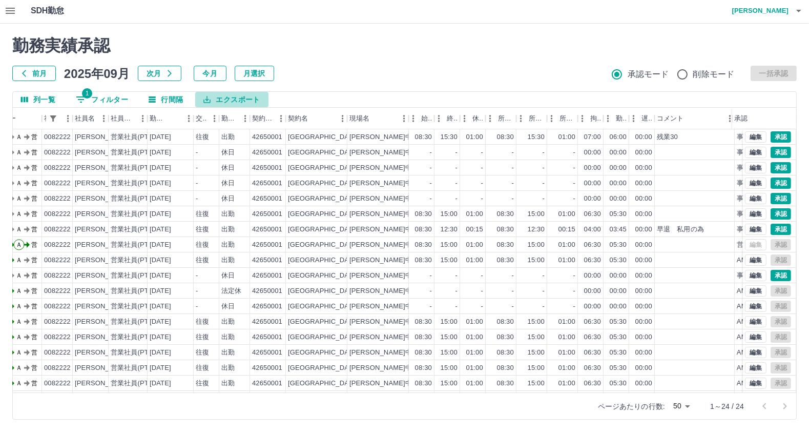
click at [226, 98] on button "エクスポート" at bounding box center [231, 99] width 73 height 15
click at [230, 121] on li "CSVダウンロード" at bounding box center [236, 120] width 83 height 18
